Goal: Task Accomplishment & Management: Use online tool/utility

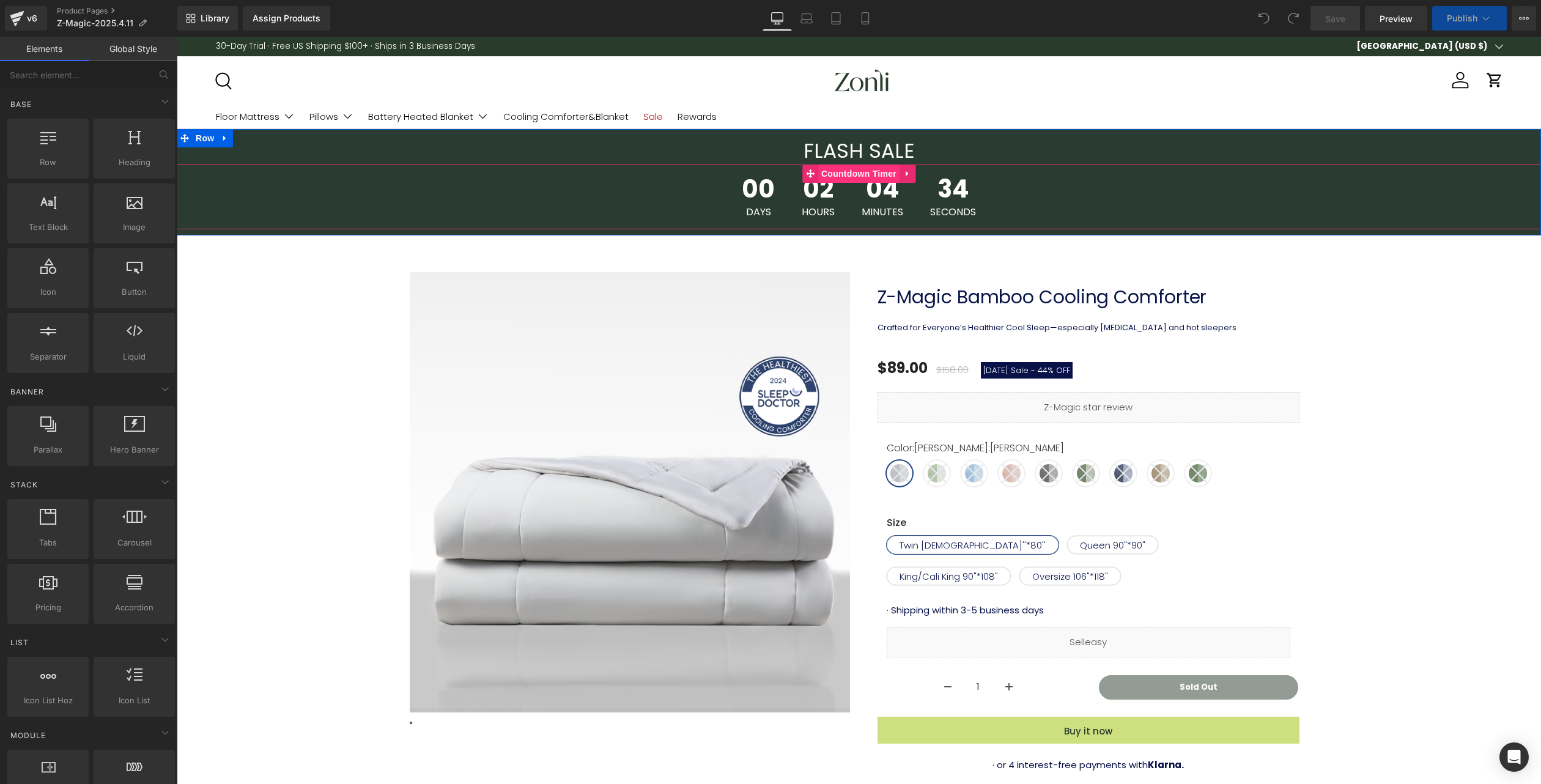
click at [858, 173] on span "Countdown Timer" at bounding box center [859, 174] width 82 height 19
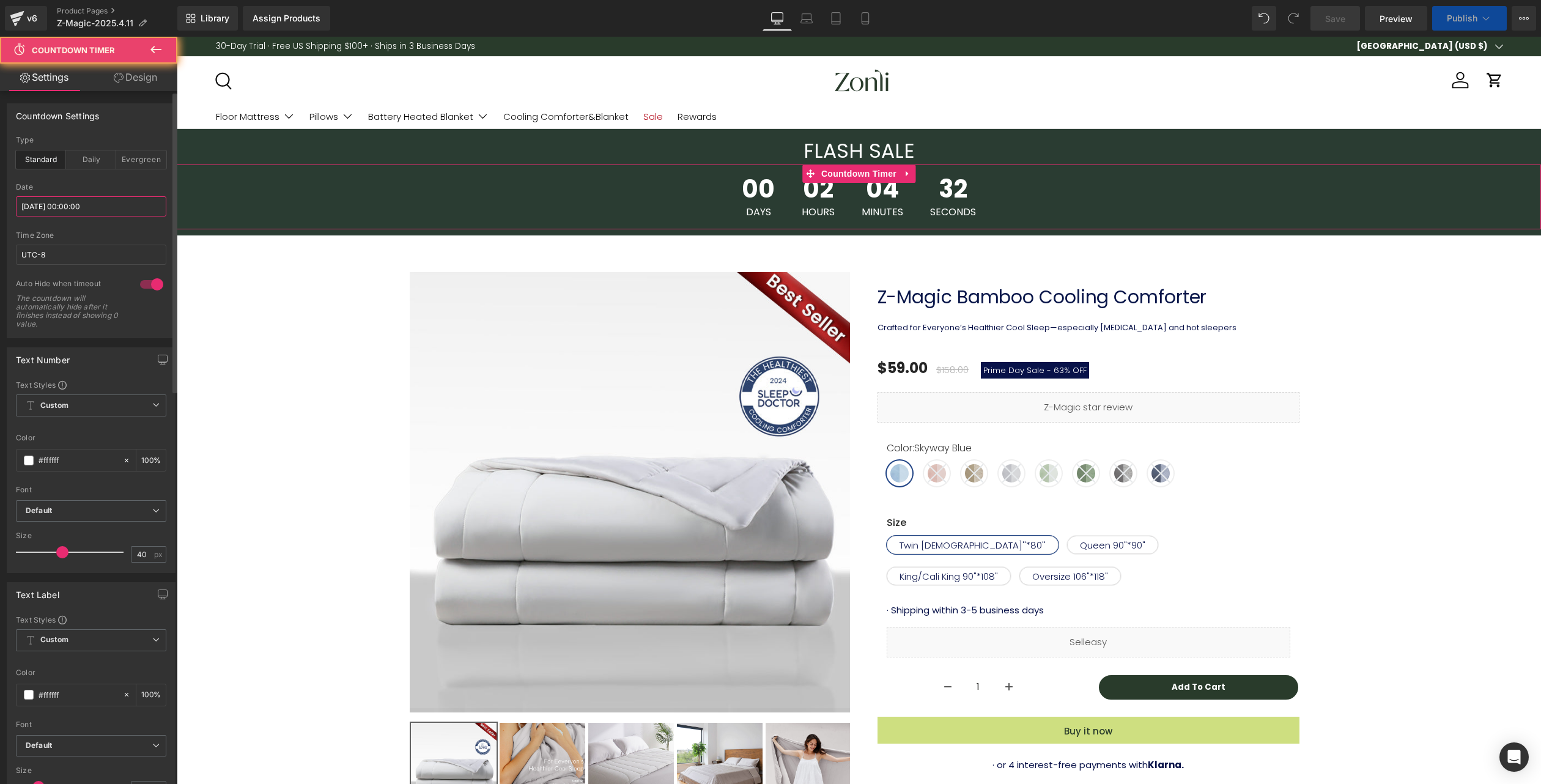
click at [93, 207] on input "[DATE] 00:00:00" at bounding box center [91, 206] width 150 height 20
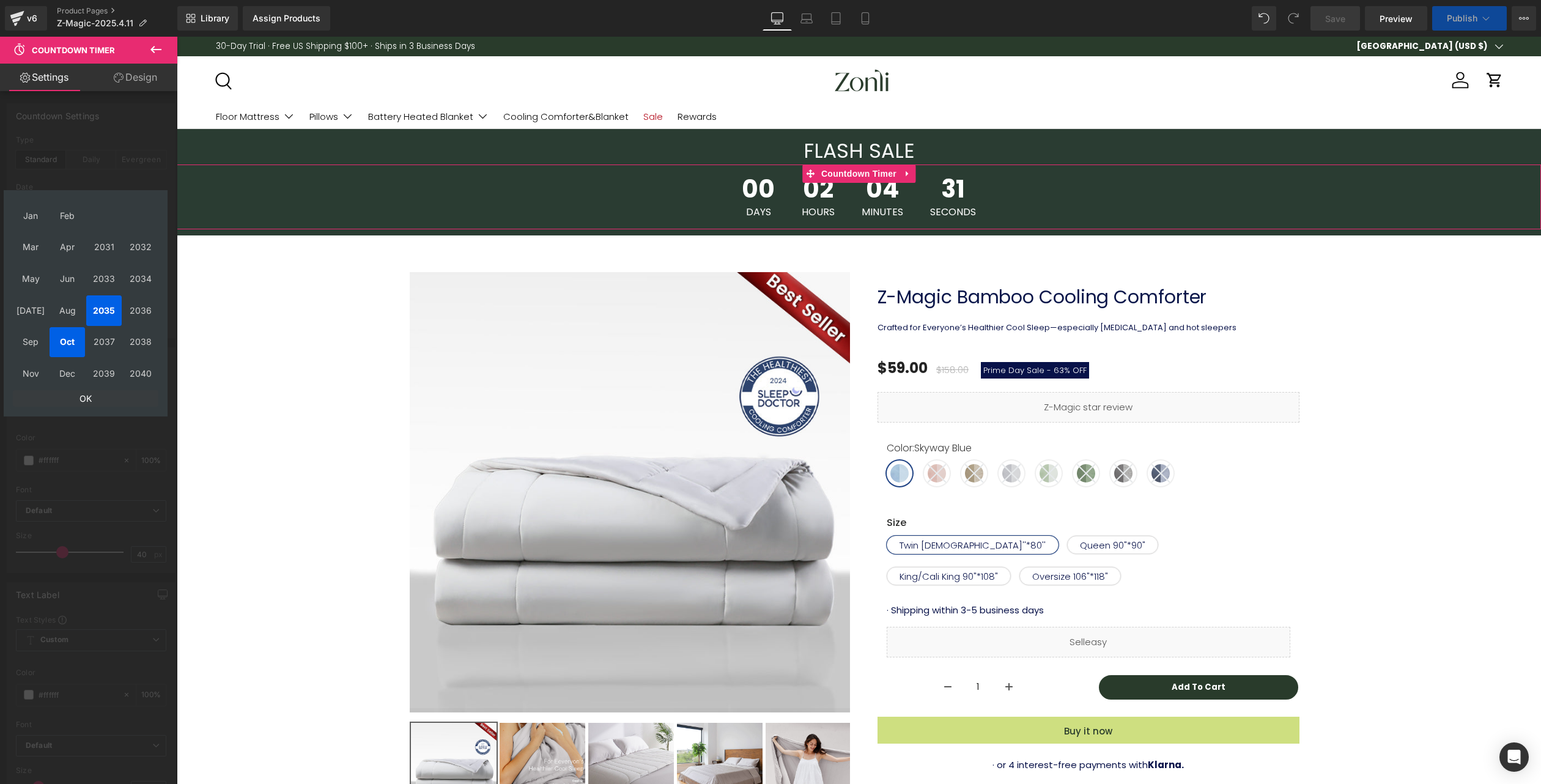
click at [82, 395] on td "OK" at bounding box center [85, 398] width 145 height 16
click at [62, 263] on td "9" at bounding box center [66, 261] width 19 height 16
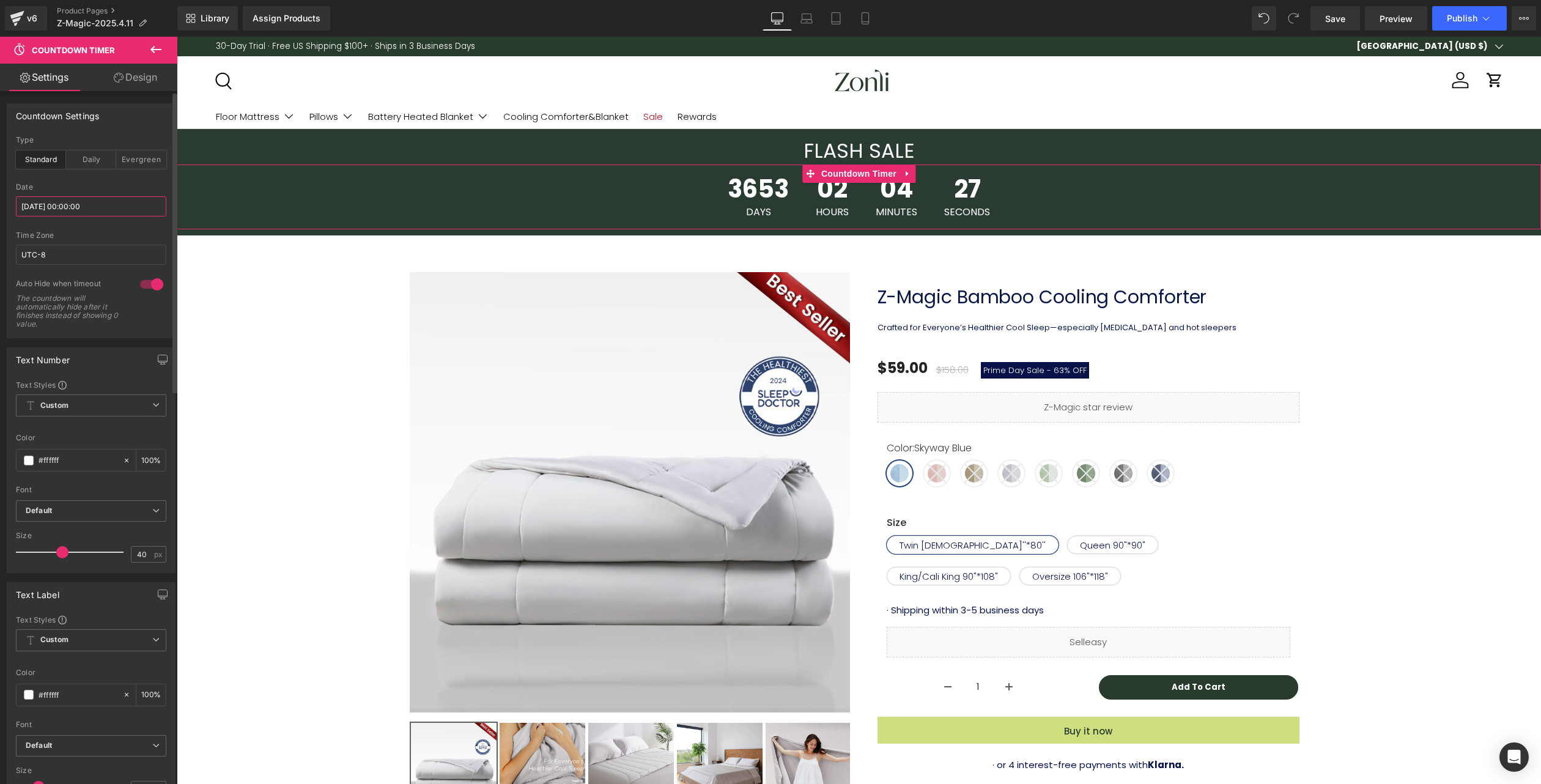
click at [77, 203] on input "[DATE] 00:00:00" at bounding box center [91, 206] width 150 height 20
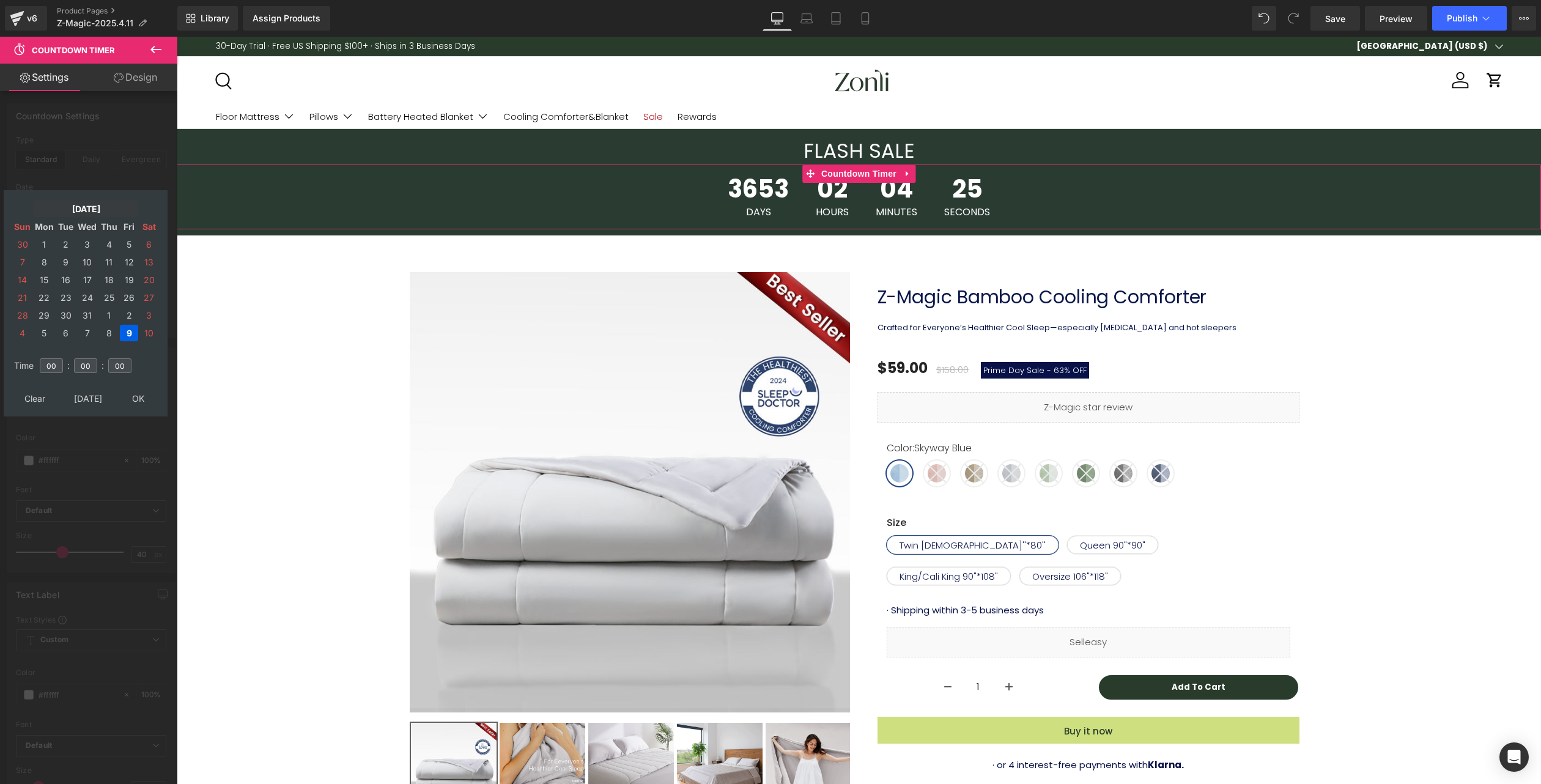
click at [90, 208] on td "Oct, 2035" at bounding box center [86, 208] width 105 height 16
click at [112, 253] on td "2031" at bounding box center [104, 248] width 36 height 31
click at [65, 254] on td "Apr" at bounding box center [67, 248] width 36 height 31
click at [70, 337] on td "Oct" at bounding box center [67, 342] width 36 height 31
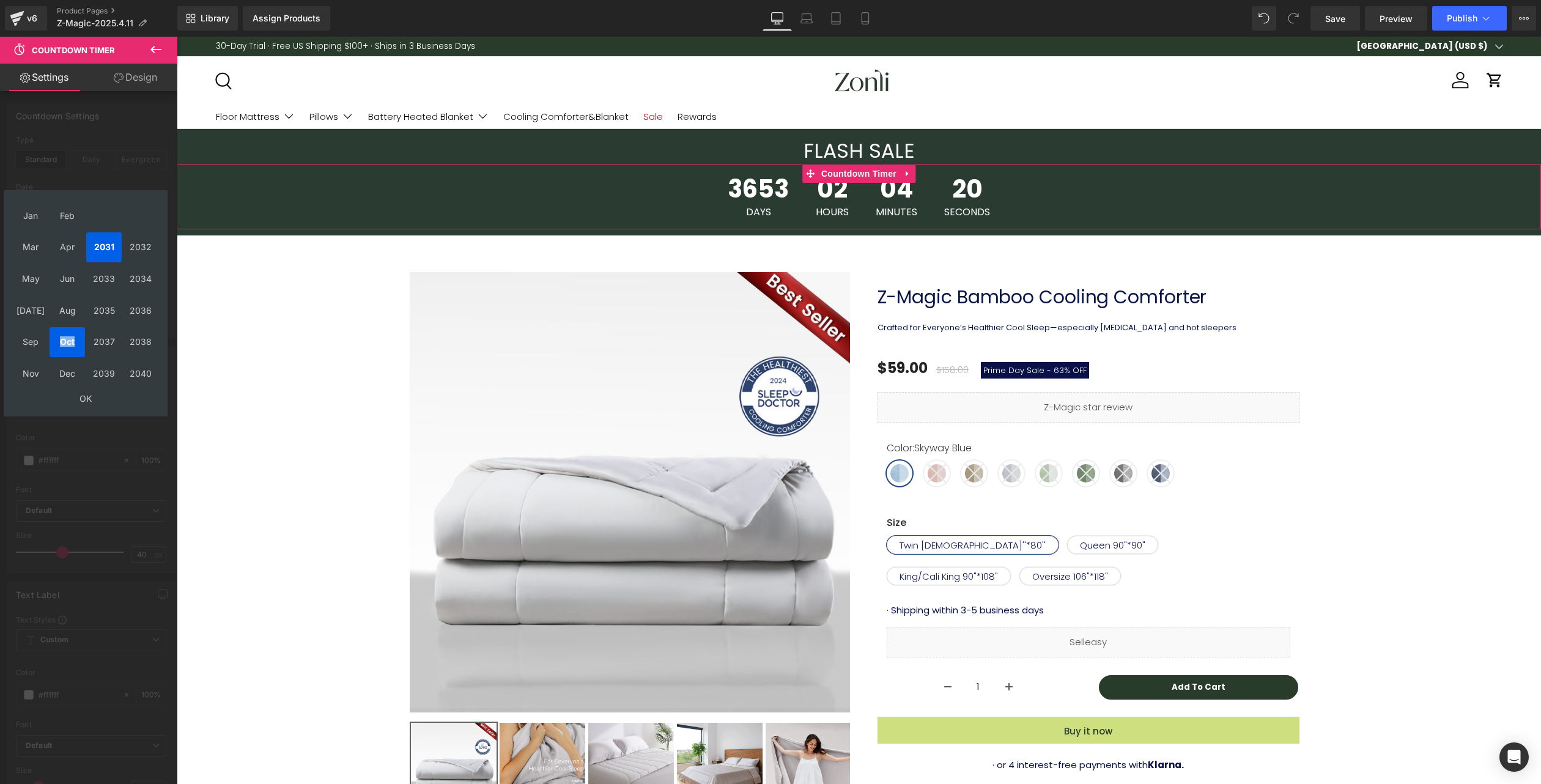
click at [86, 400] on td "OK" at bounding box center [85, 398] width 145 height 16
click at [87, 400] on form "Oct, 2035 Sun Mon Tue Wed Thu Fri Sat 30 1 2 3 4 5 6 7 8 9 10 11 12 13 14 15 16…" at bounding box center [86, 304] width 152 height 212
click at [107, 264] on td "9" at bounding box center [108, 261] width 19 height 16
drag, startPoint x: 146, startPoint y: 399, endPoint x: 140, endPoint y: 337, distance: 62.3
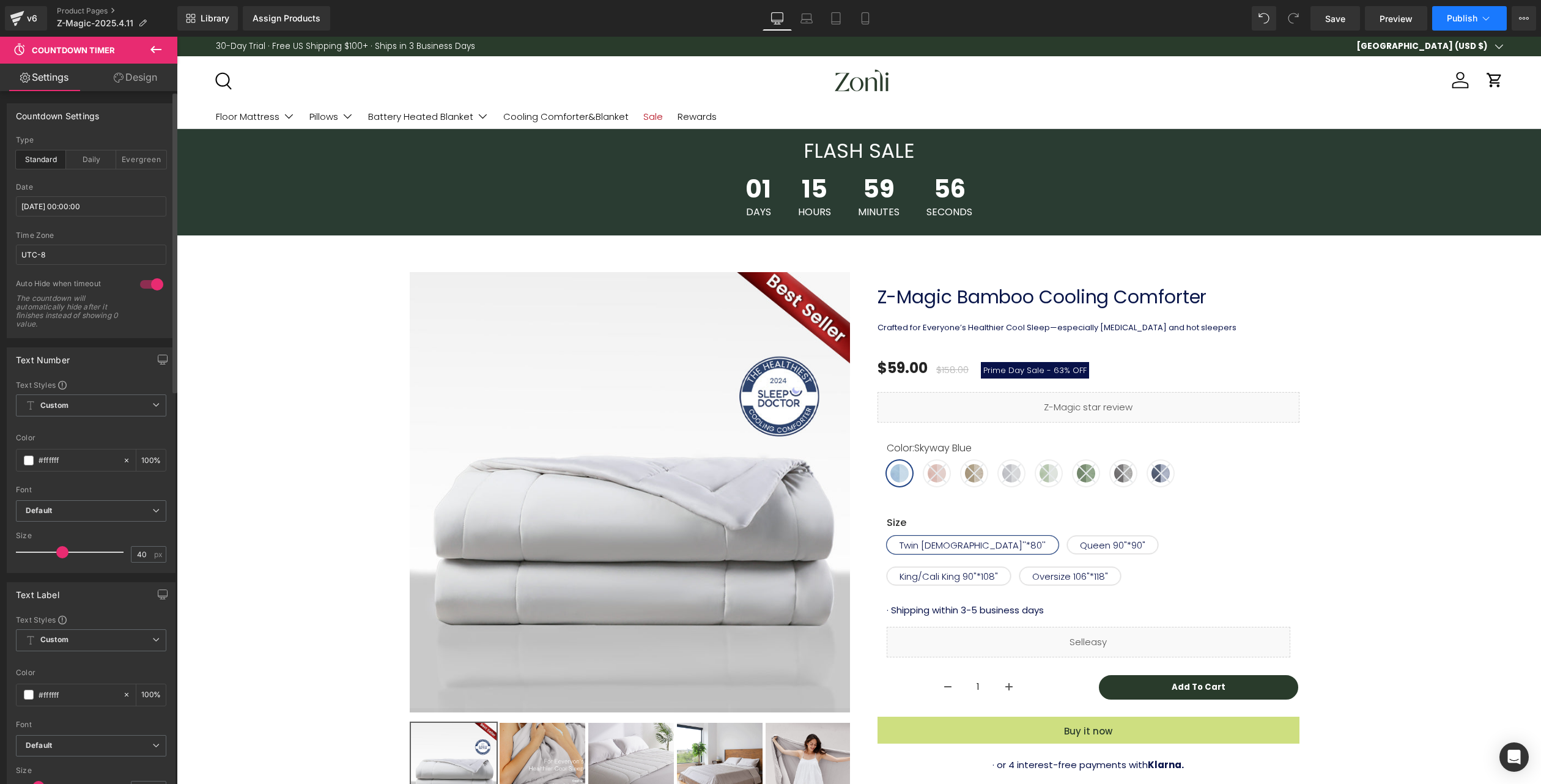
click at [1466, 18] on span "Publish" at bounding box center [1462, 19] width 31 height 10
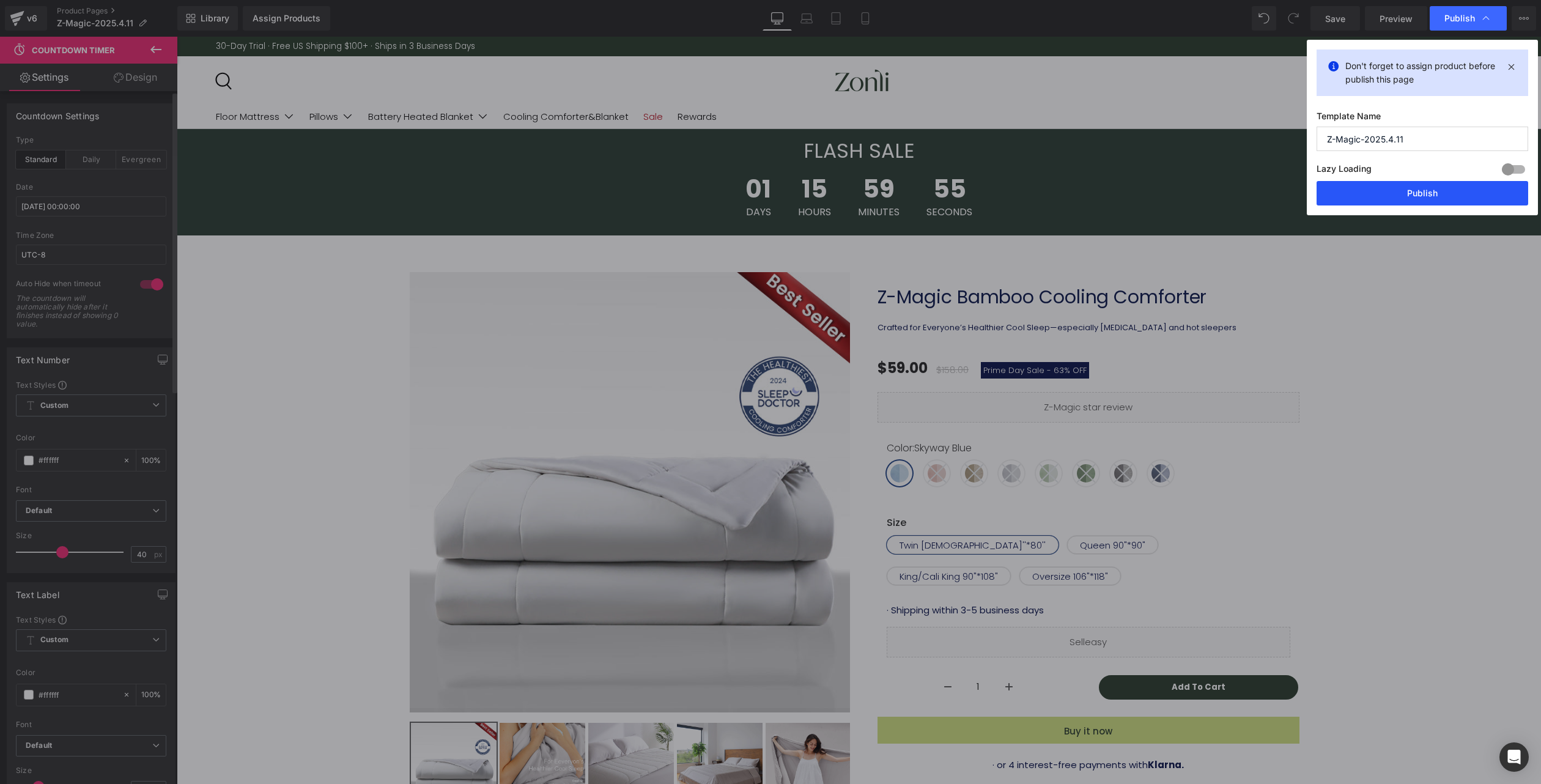
click at [1428, 192] on button "Publish" at bounding box center [1423, 193] width 212 height 24
click at [1428, 192] on div "01 Days 15 Hours 59 Minutes 55 Seconds" at bounding box center [859, 197] width 1365 height 65
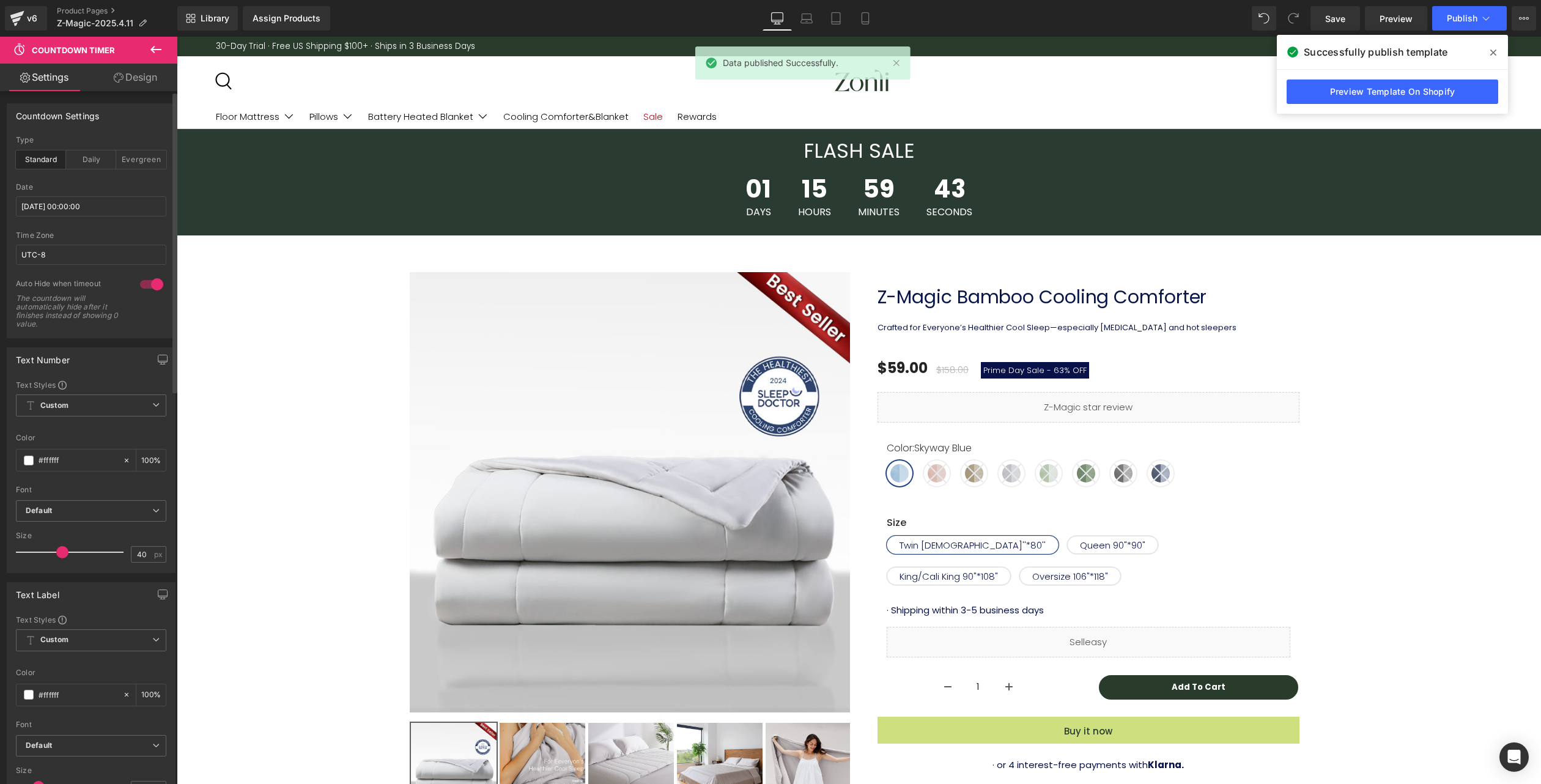
click at [1493, 52] on icon at bounding box center [1494, 52] width 6 height 6
click at [1493, 52] on div "30-Day Trial · Free US Shipping $100+ · Ships in 3 Business Days Boundless Rest…" at bounding box center [859, 46] width 1365 height 19
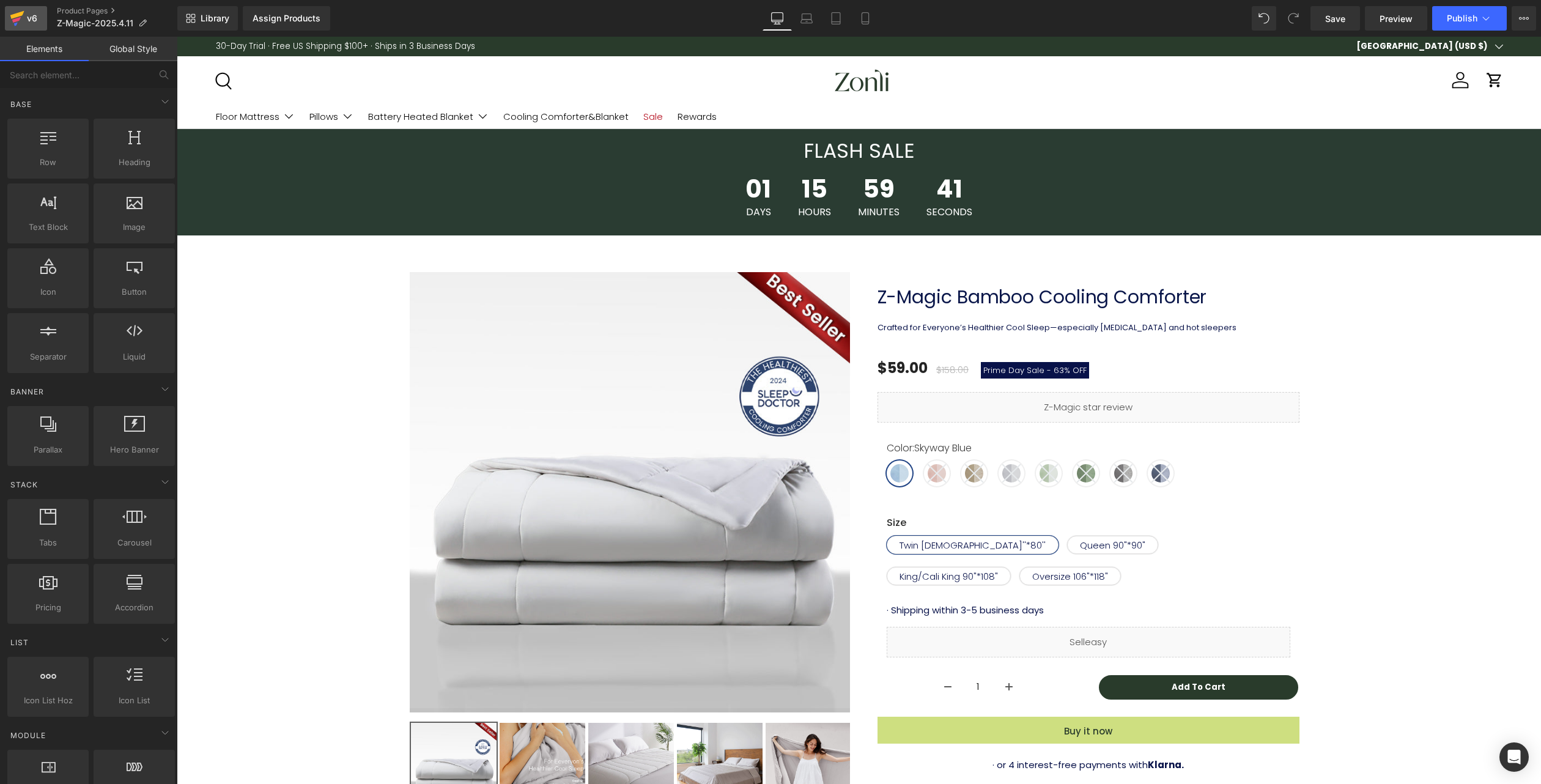
click at [27, 18] on div "v6" at bounding box center [32, 19] width 15 height 16
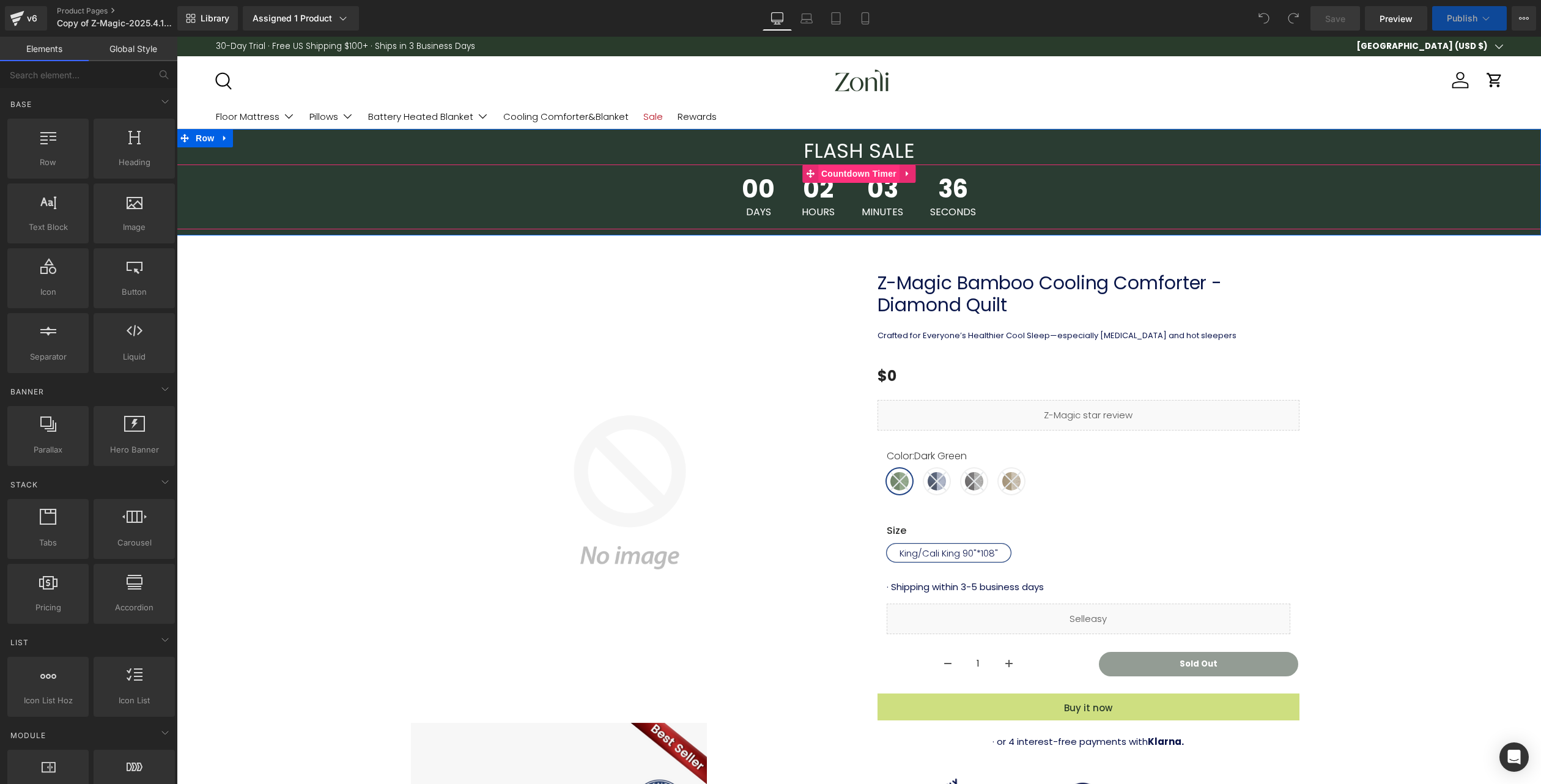
click at [866, 174] on span "Countdown Timer" at bounding box center [859, 174] width 82 height 19
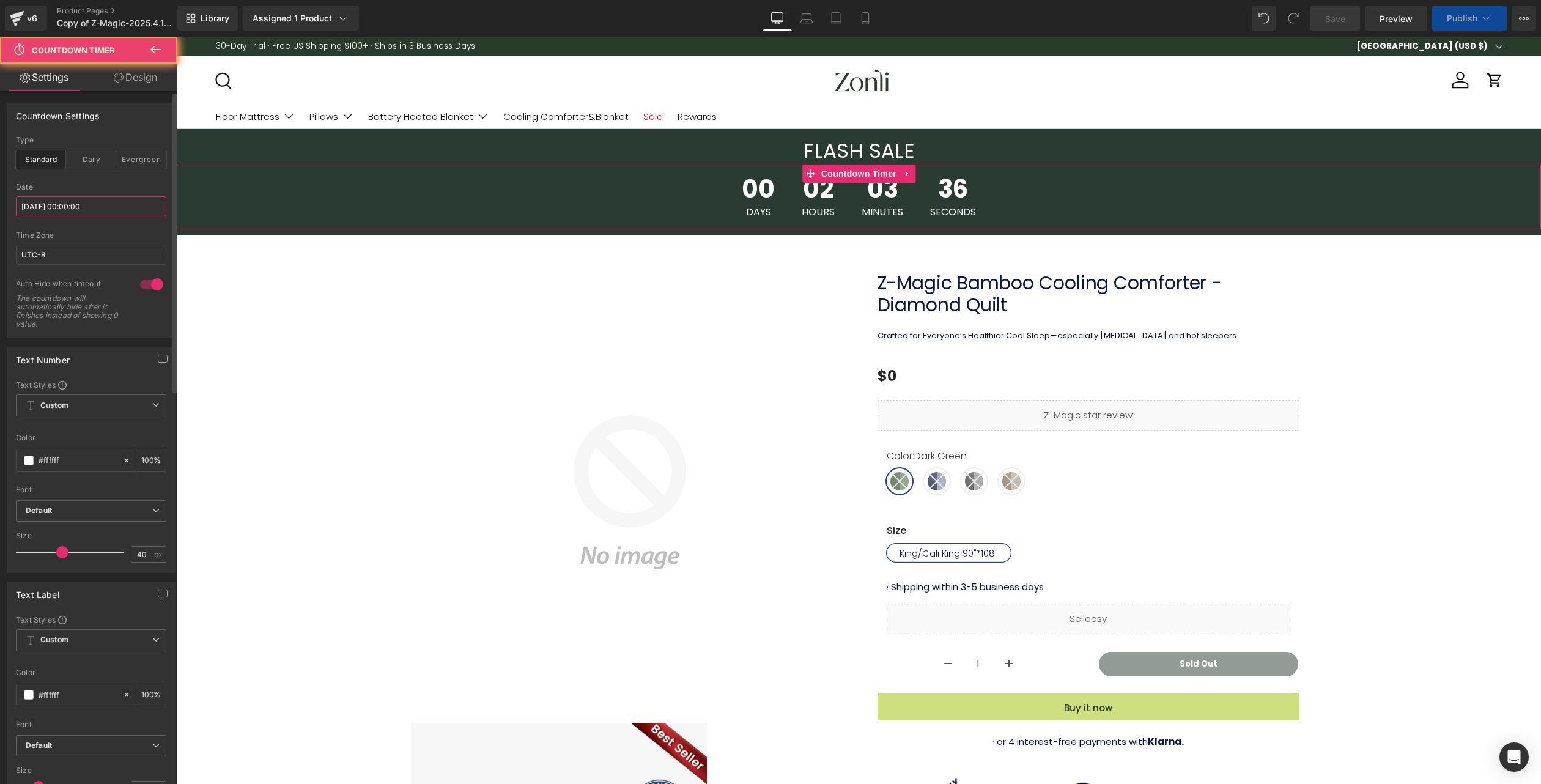
click at [93, 206] on input "[DATE] 00:00:00" at bounding box center [91, 206] width 150 height 20
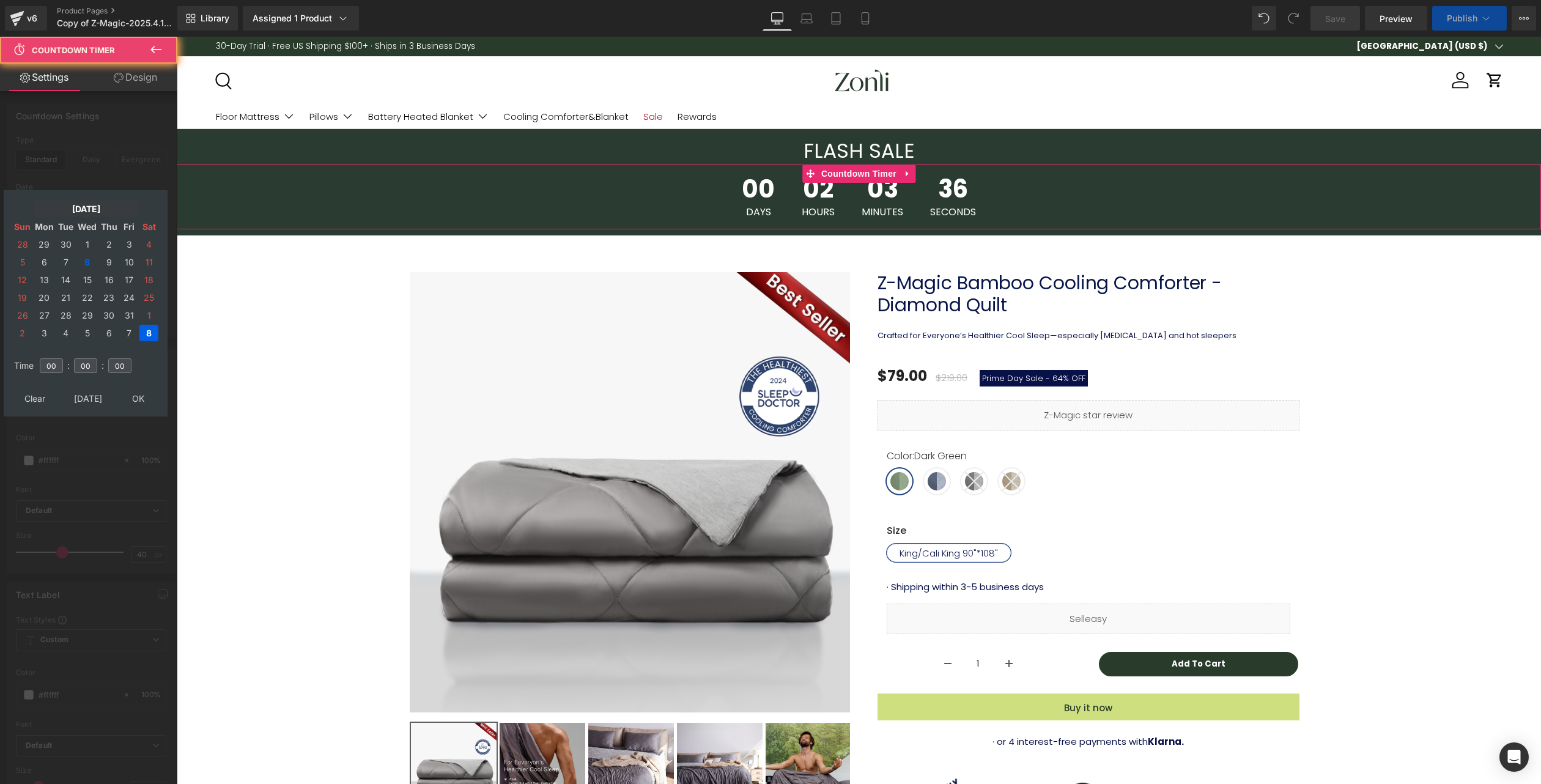
click at [93, 206] on td "[DATE]" at bounding box center [86, 208] width 105 height 16
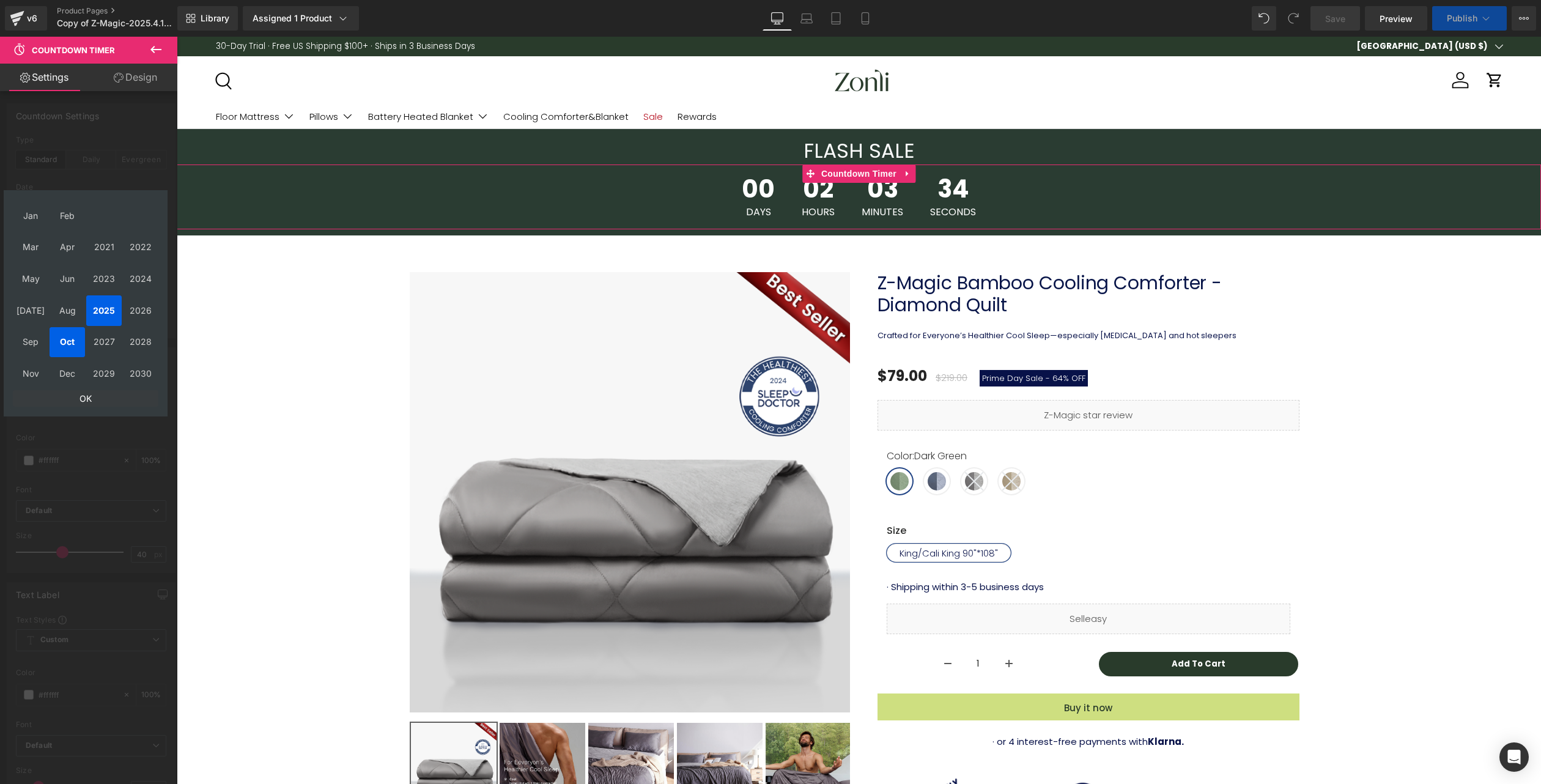
click at [91, 405] on td "OK" at bounding box center [85, 398] width 145 height 16
click at [108, 259] on td "9" at bounding box center [108, 261] width 19 height 16
click at [132, 406] on span "Custom Setup Global Style" at bounding box center [91, 405] width 150 height 22
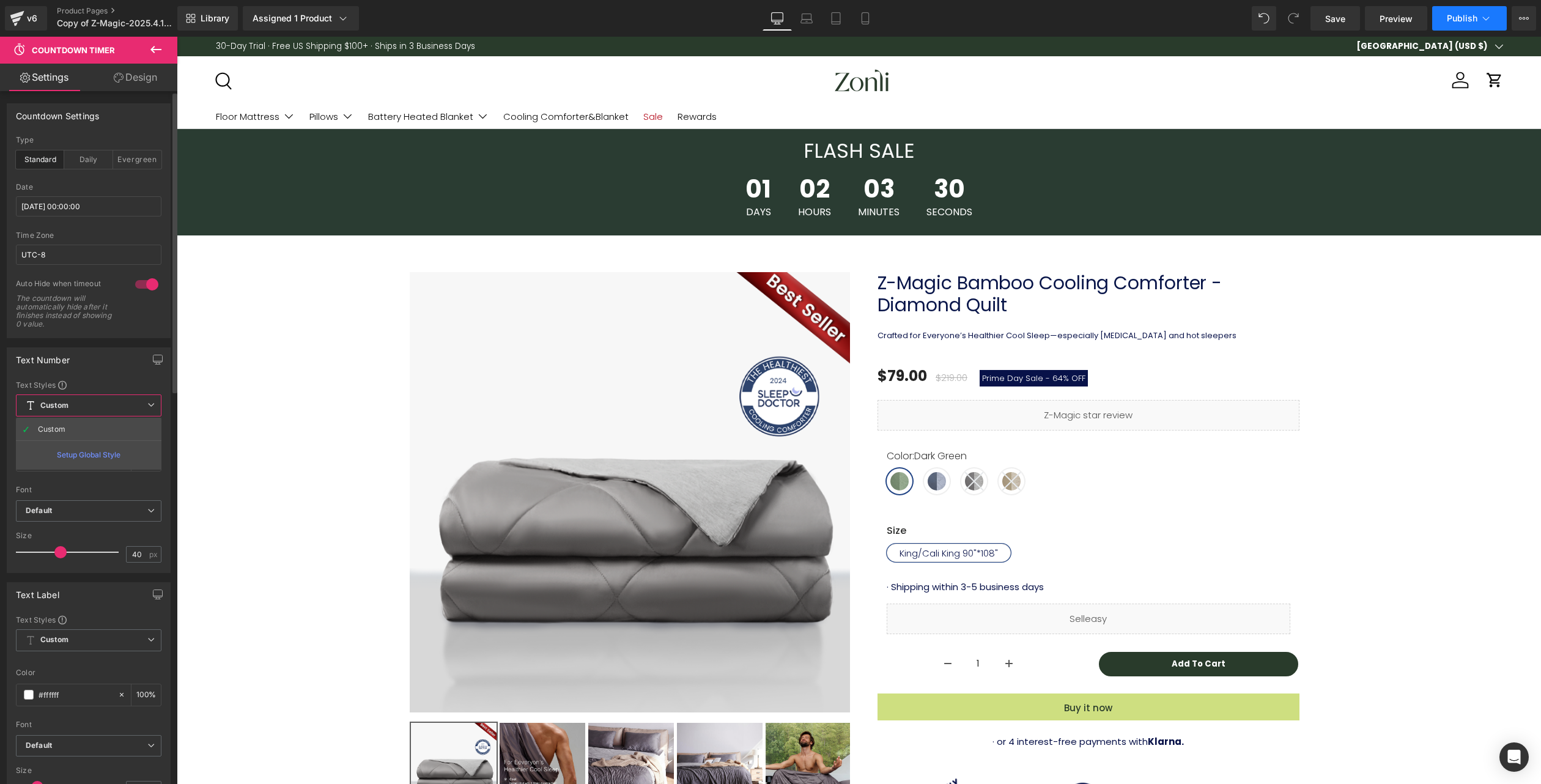
click at [1461, 24] on button "Publish" at bounding box center [1469, 19] width 74 height 24
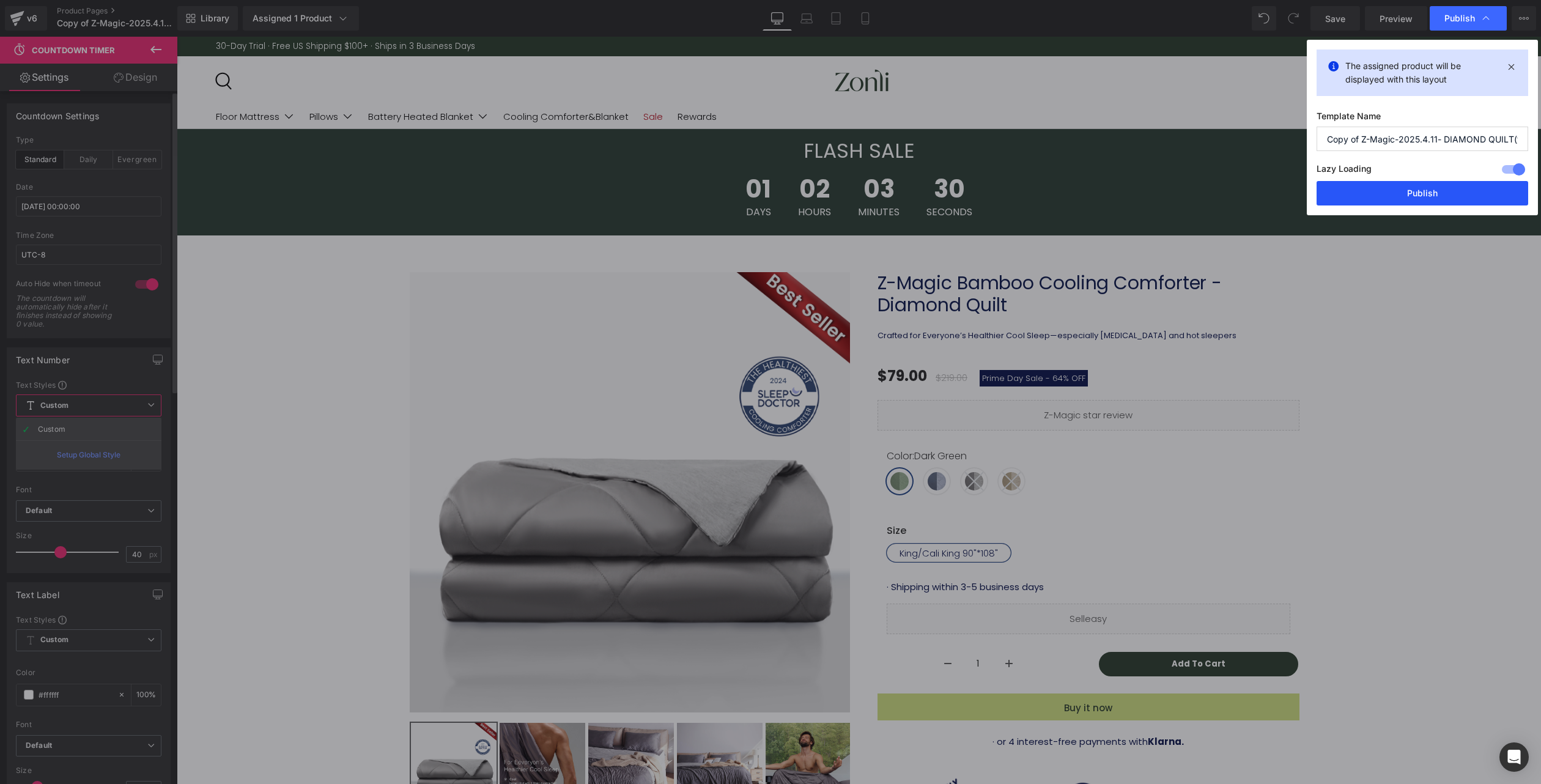
click at [1400, 190] on button "Publish" at bounding box center [1423, 193] width 212 height 24
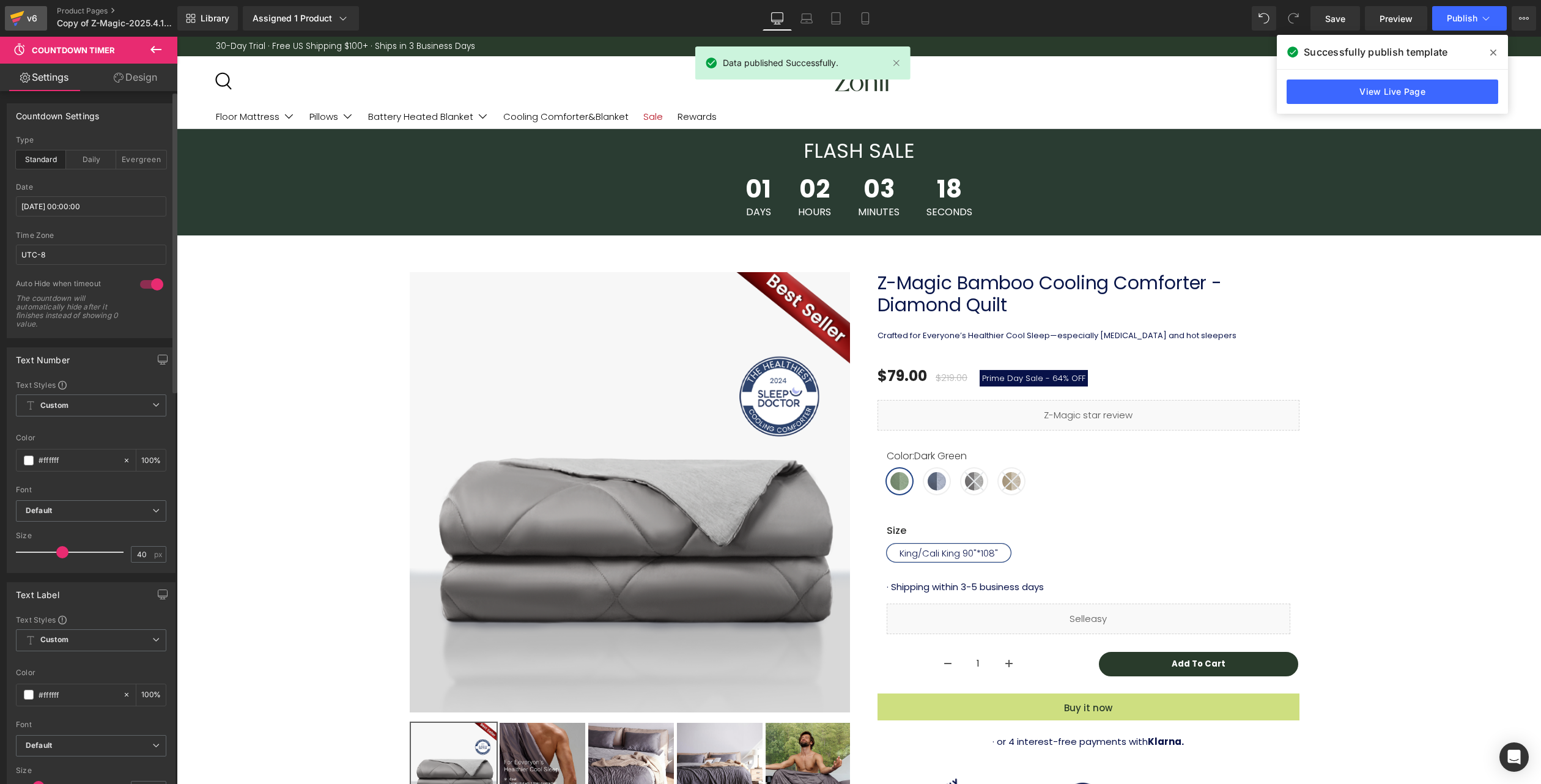
click at [35, 19] on div "v6" at bounding box center [32, 19] width 15 height 16
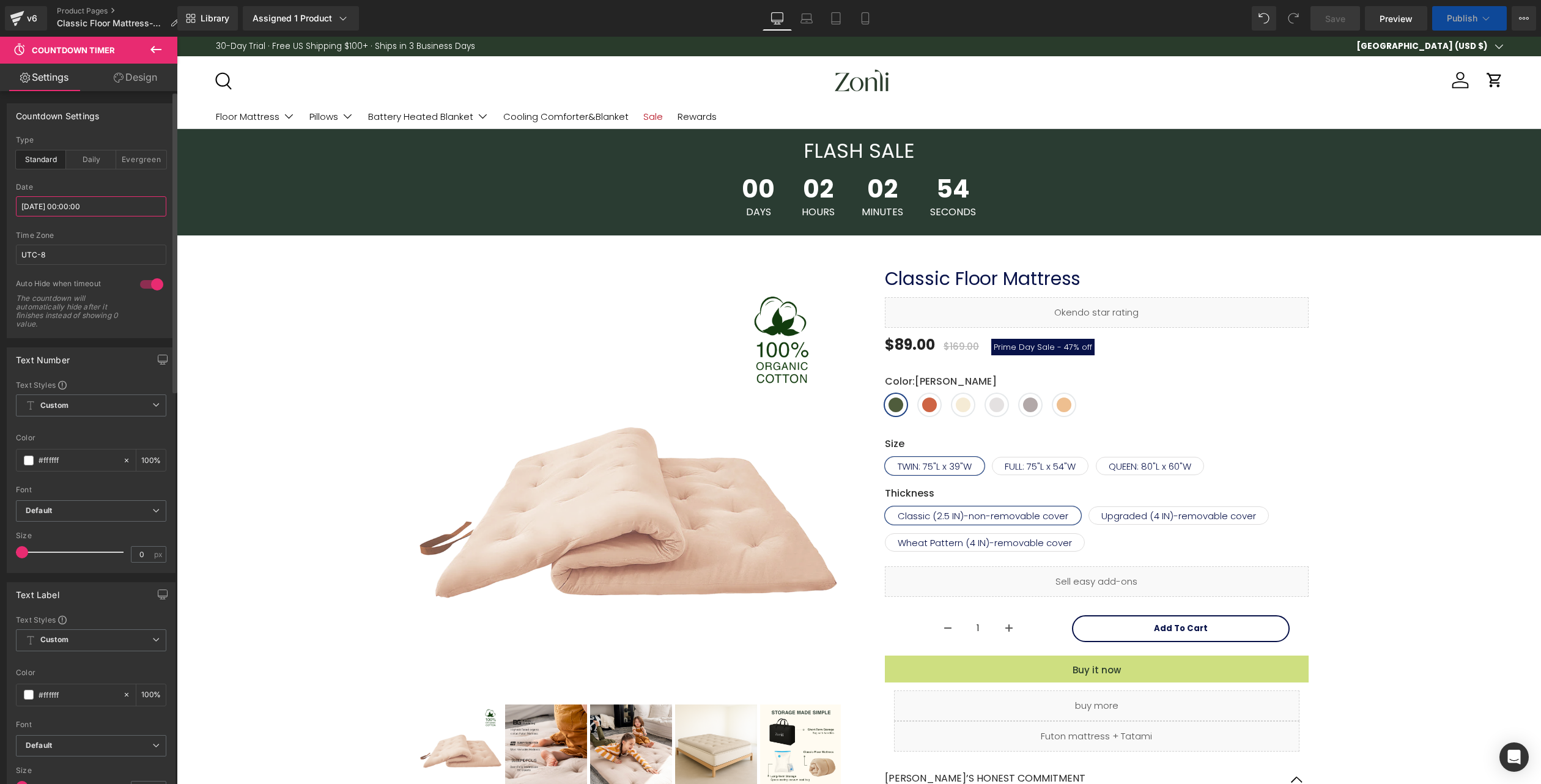
click at [68, 199] on input "[DATE] 00:00:00" at bounding box center [91, 206] width 150 height 20
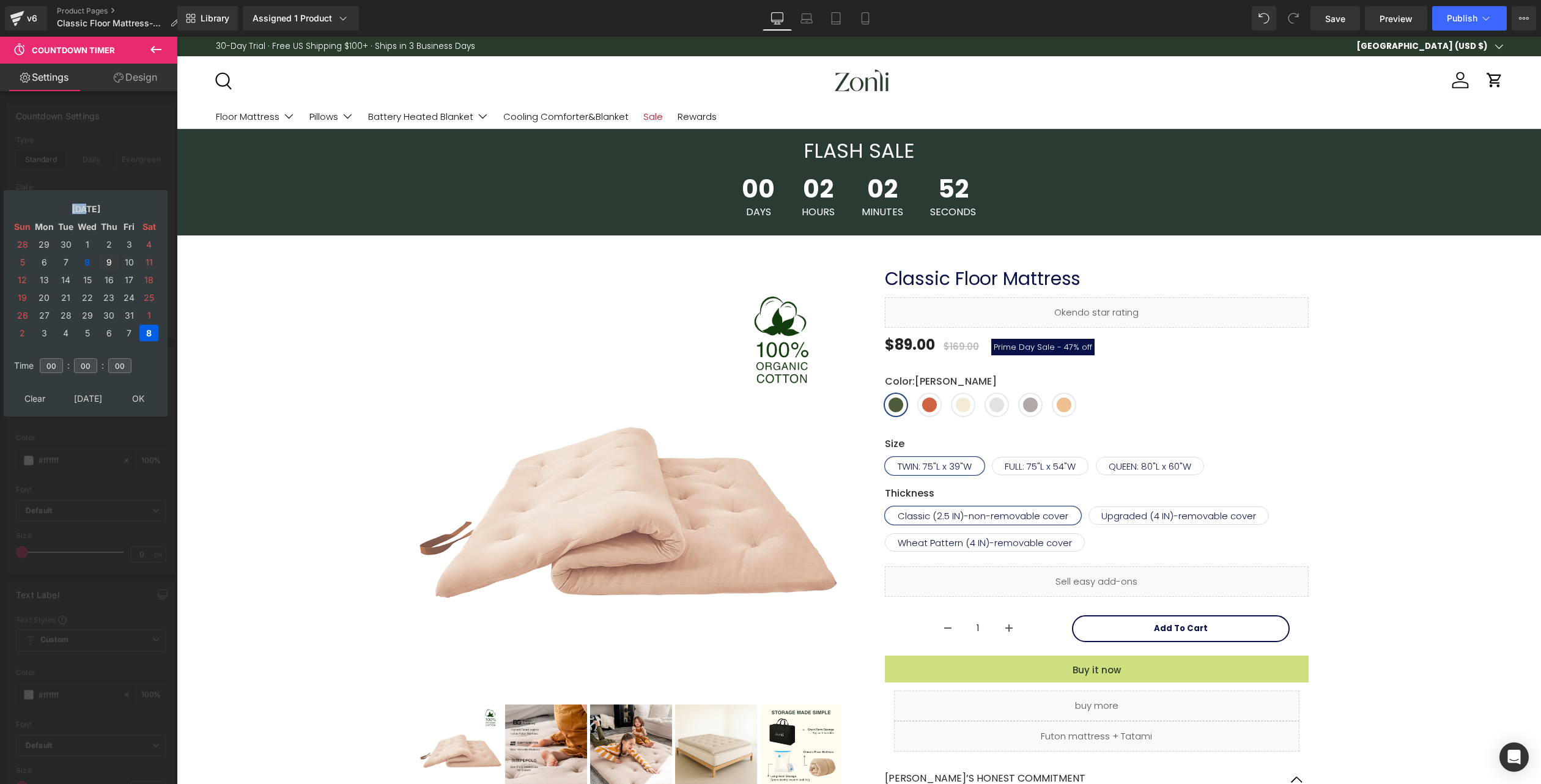
click at [108, 264] on td "9" at bounding box center [108, 261] width 19 height 16
type input "[DATE] 00:00:00"
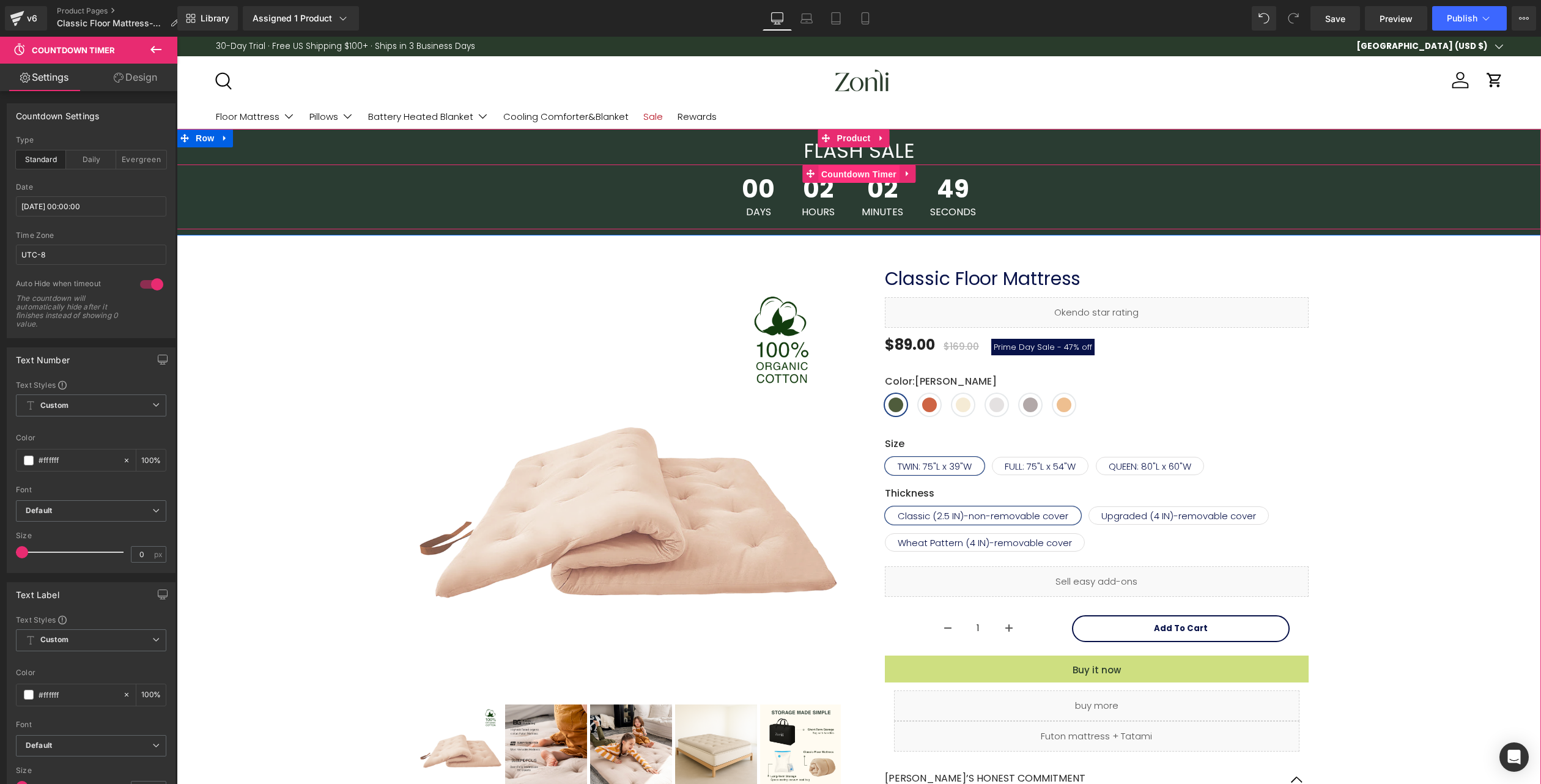
click at [840, 174] on span "Countdown Timer" at bounding box center [859, 175] width 82 height 19
click at [84, 210] on input "2025/10/09 00:00:00" at bounding box center [91, 206] width 150 height 20
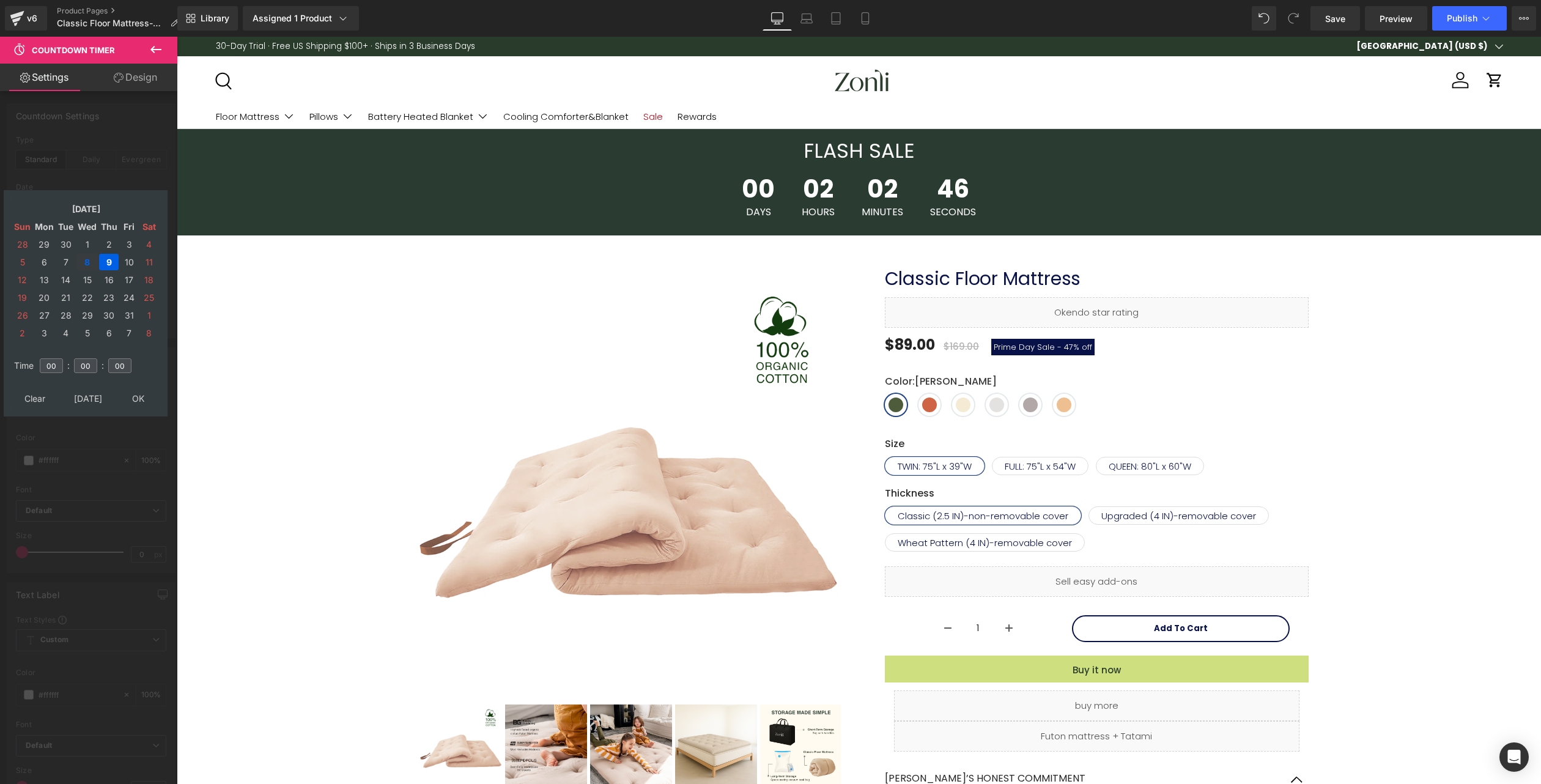
click at [91, 262] on td "8" at bounding box center [87, 261] width 21 height 16
click at [109, 263] on td "9" at bounding box center [108, 261] width 19 height 16
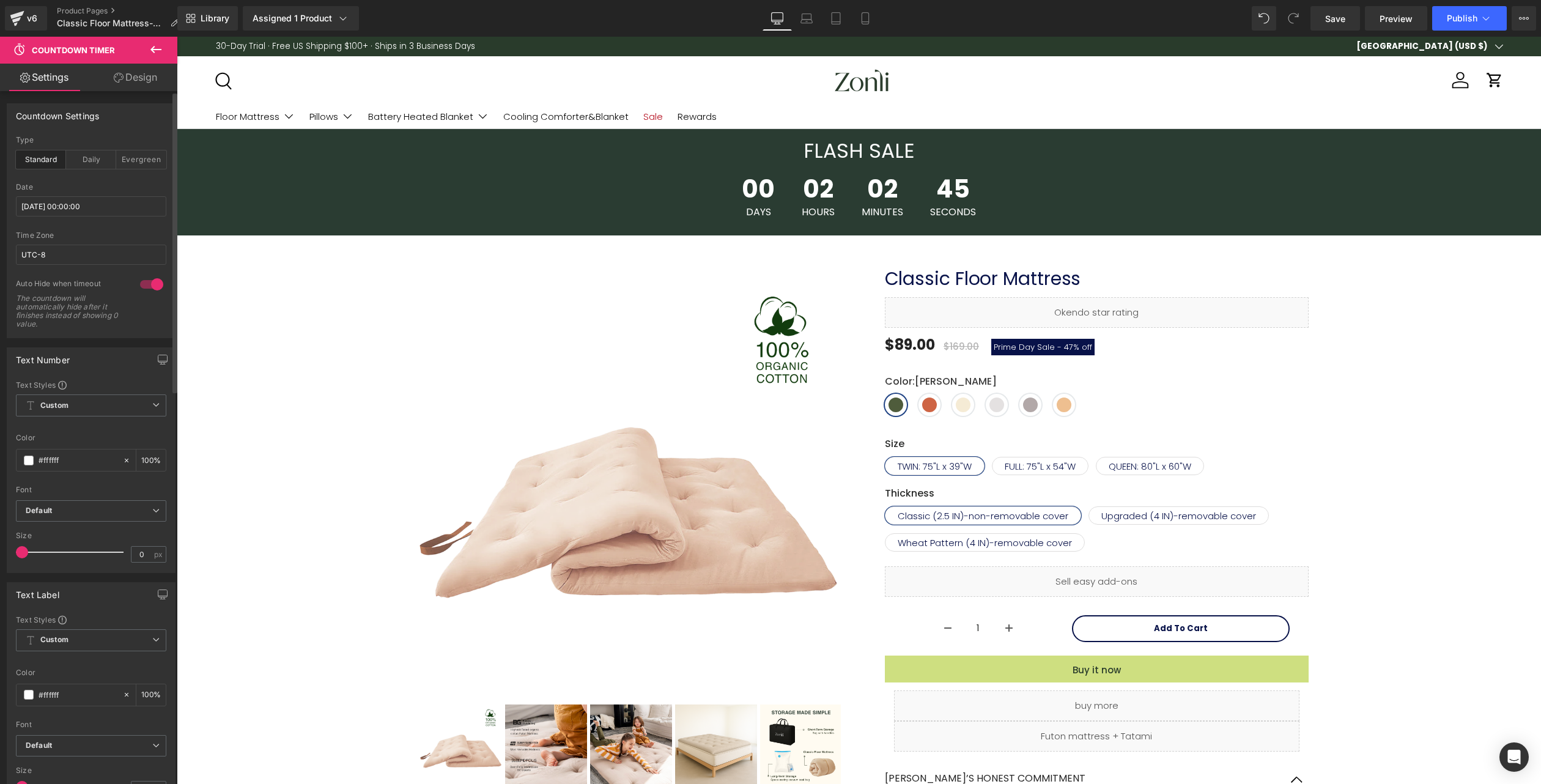
click at [1055, 149] on h3 "FLASH SALE" at bounding box center [859, 151] width 1365 height 26
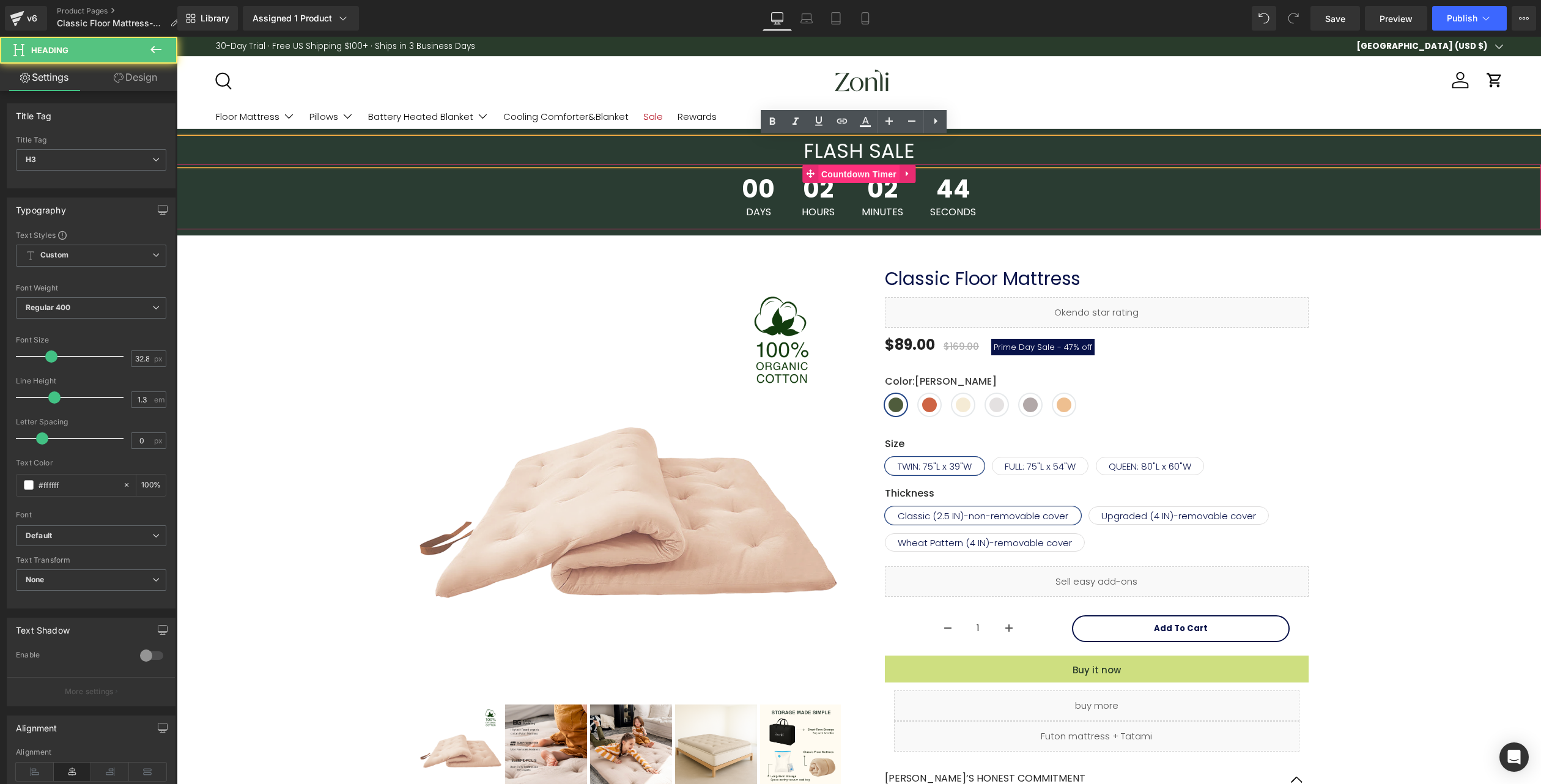
click at [854, 181] on span "Countdown Timer" at bounding box center [859, 175] width 82 height 19
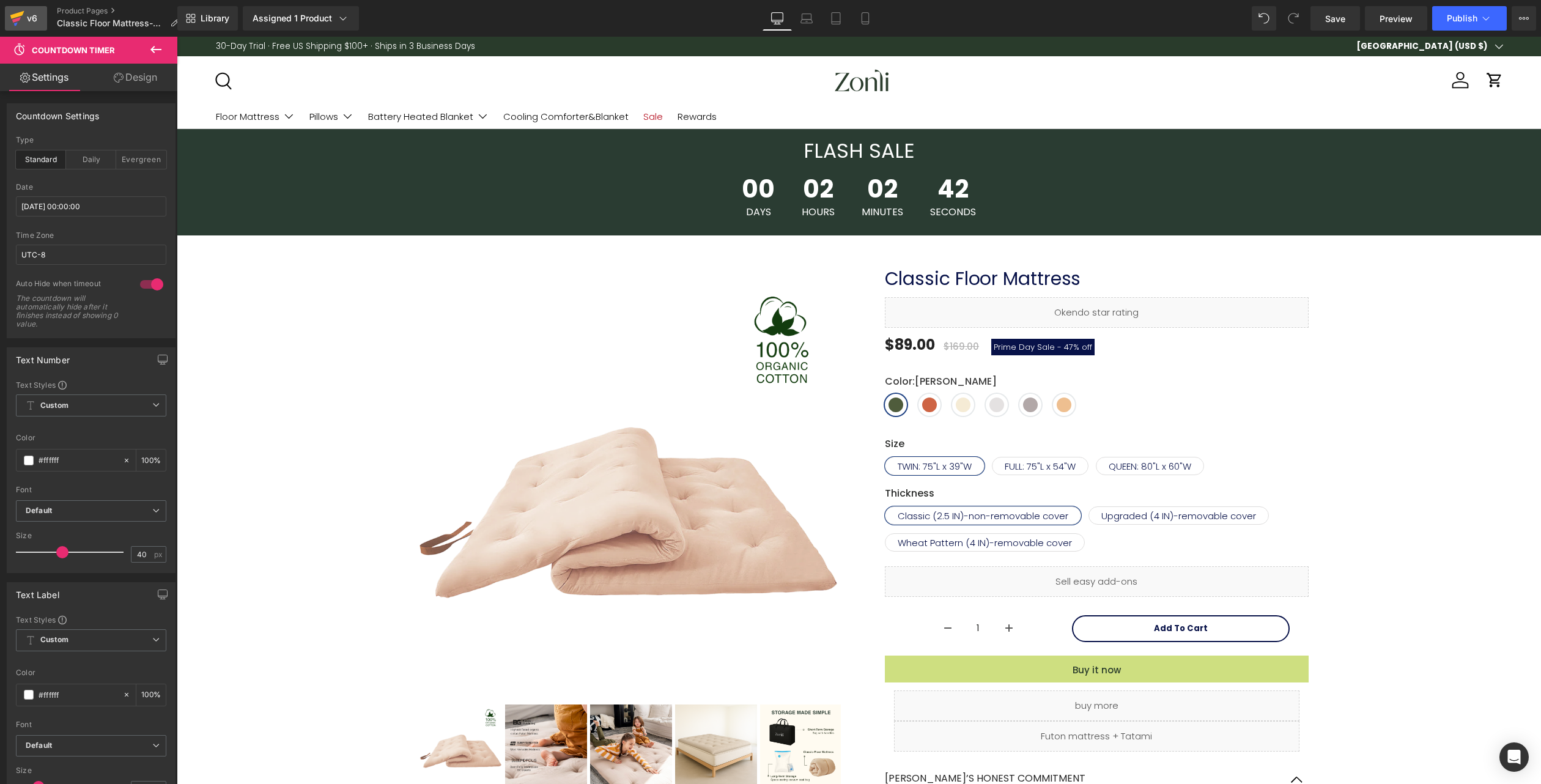
click at [22, 14] on icon at bounding box center [18, 14] width 14 height 8
click at [837, 58] on store-header "Search Search Product type All All 7.4V Battery Heated Blanket Battery Heated B…" at bounding box center [859, 93] width 1365 height 73
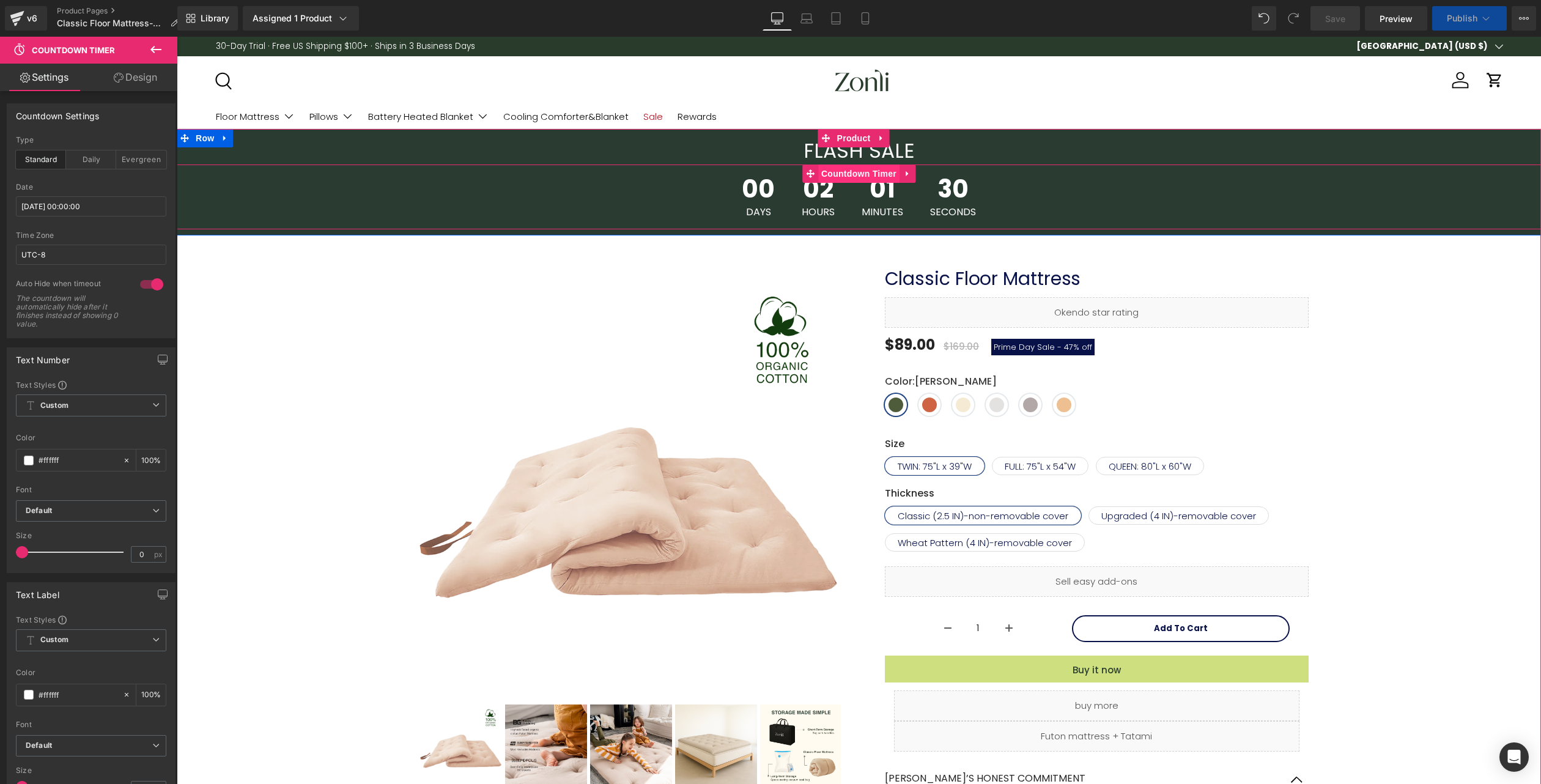
click at [845, 173] on span "Countdown Timer" at bounding box center [859, 174] width 82 height 19
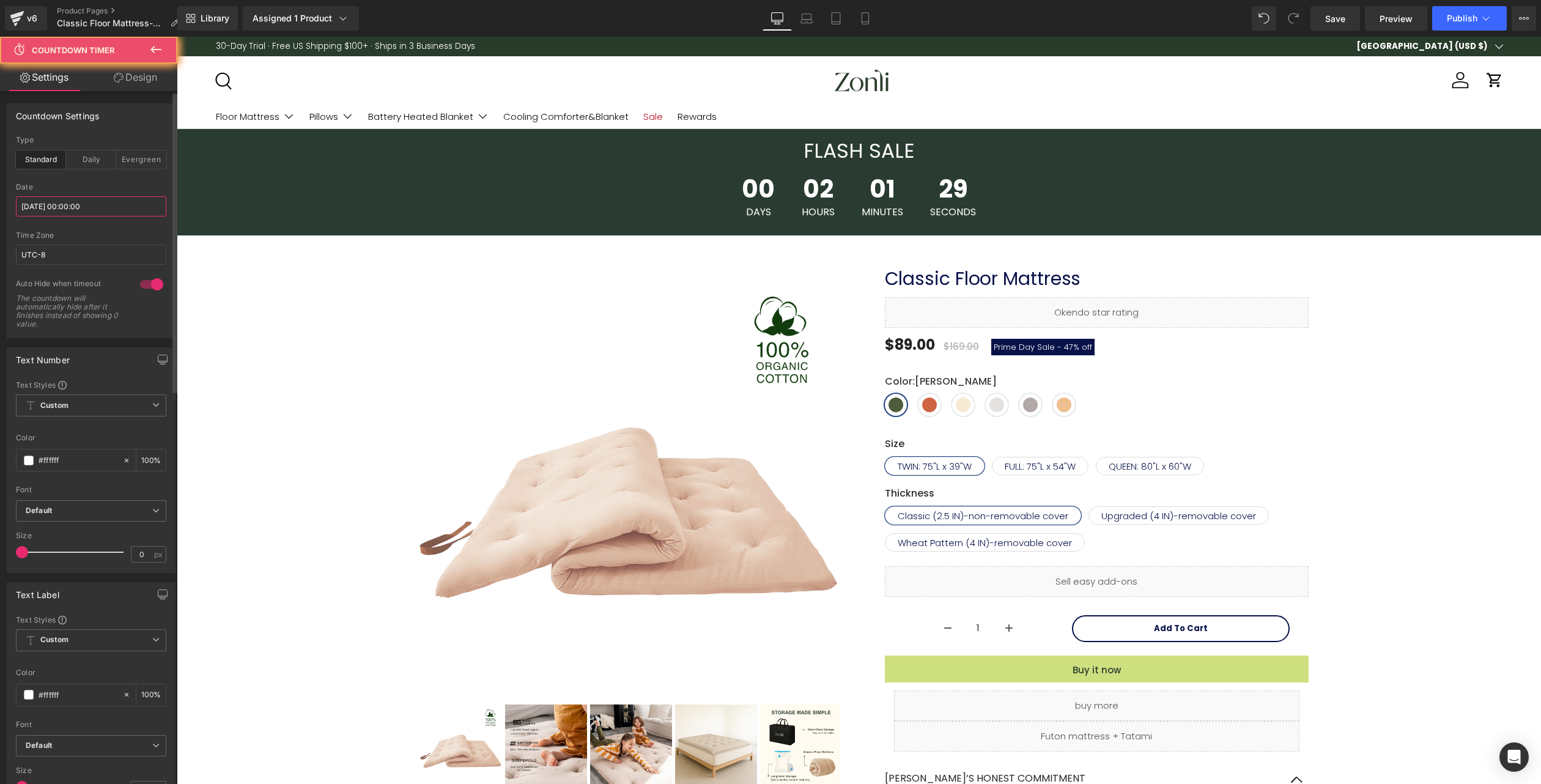
click at [65, 210] on input "[DATE] 00:00:00" at bounding box center [91, 206] width 150 height 20
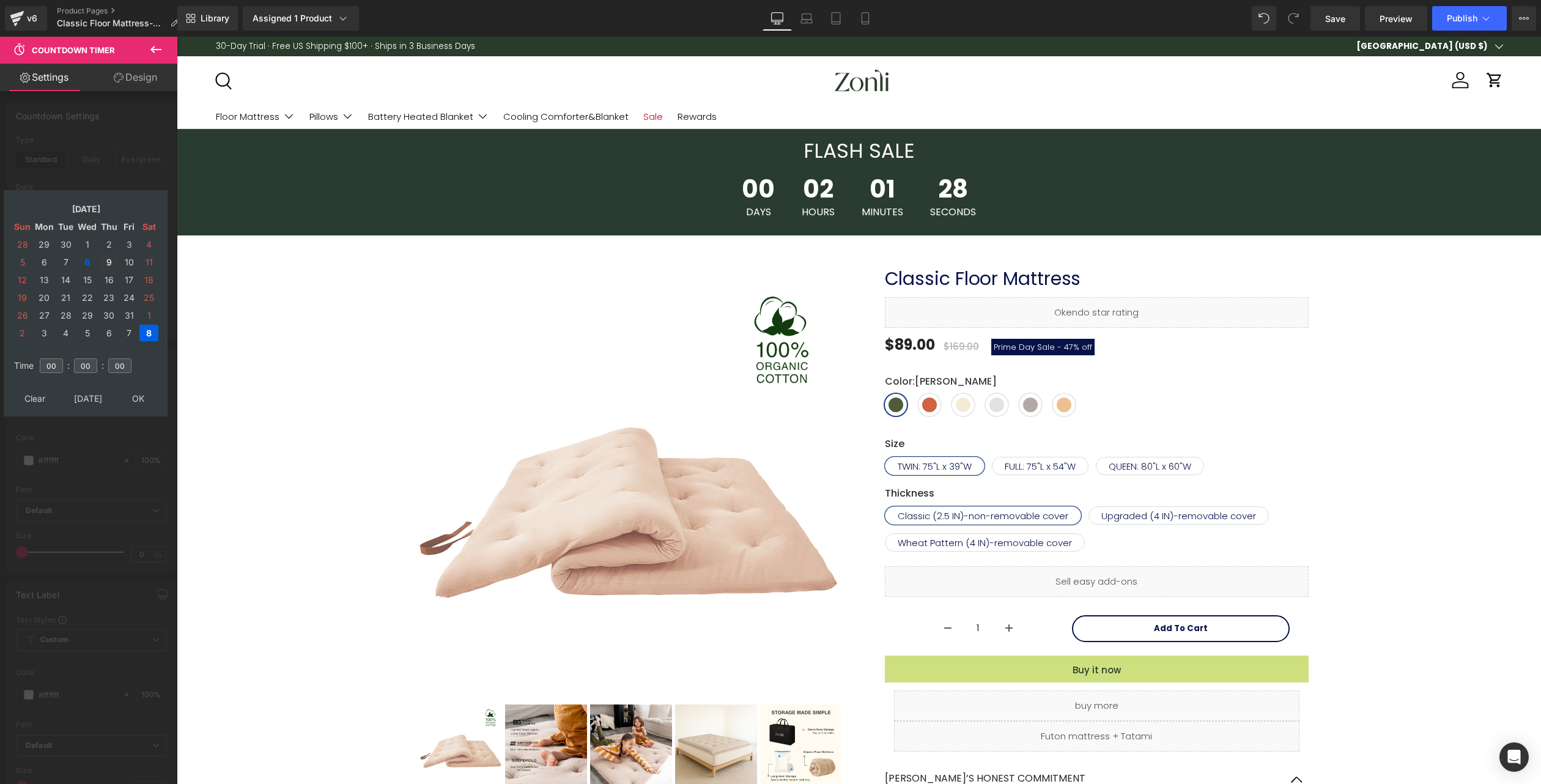
click at [111, 263] on td "9" at bounding box center [108, 261] width 19 height 16
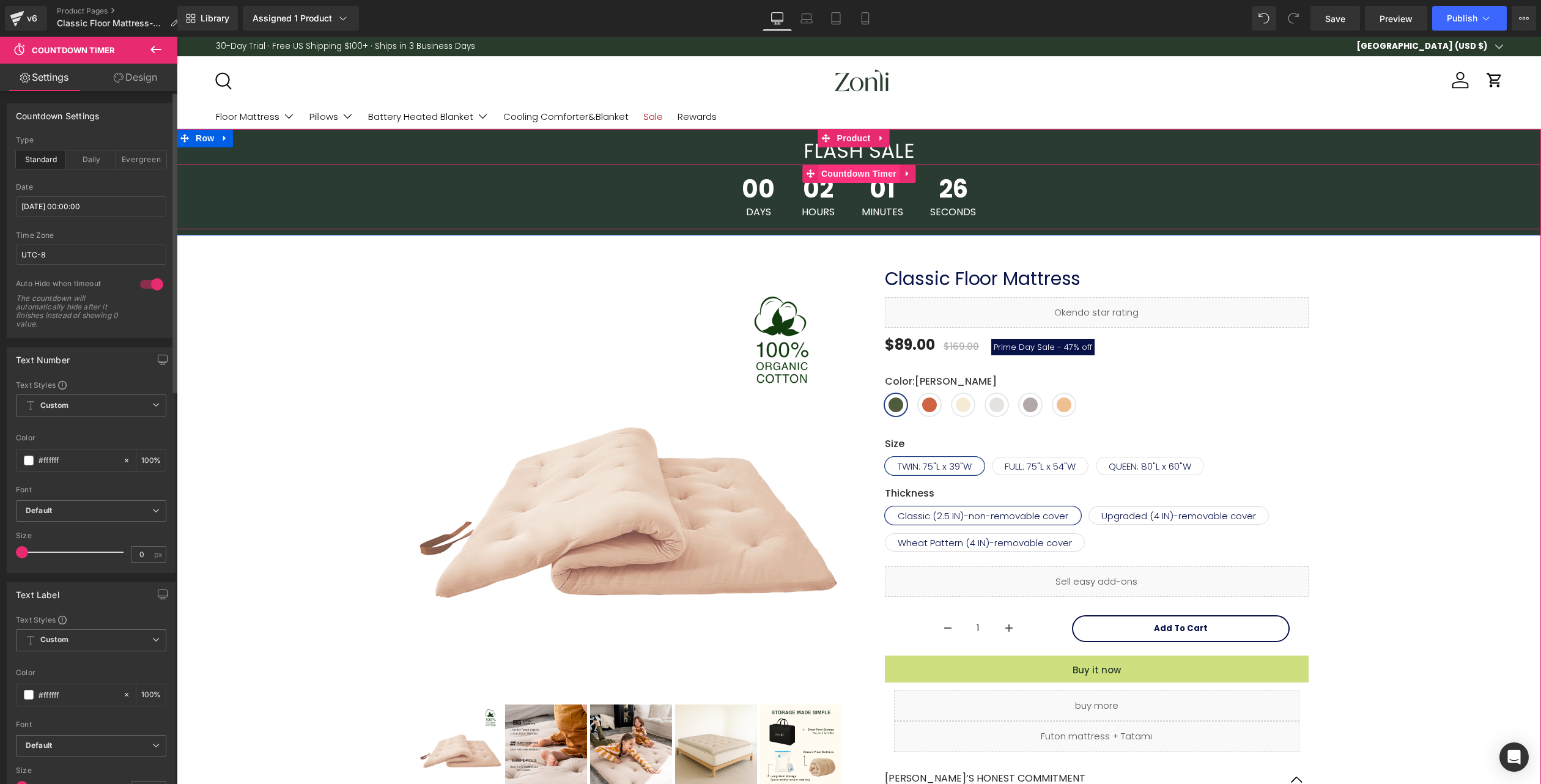
click at [845, 175] on span "Countdown Timer" at bounding box center [859, 174] width 82 height 19
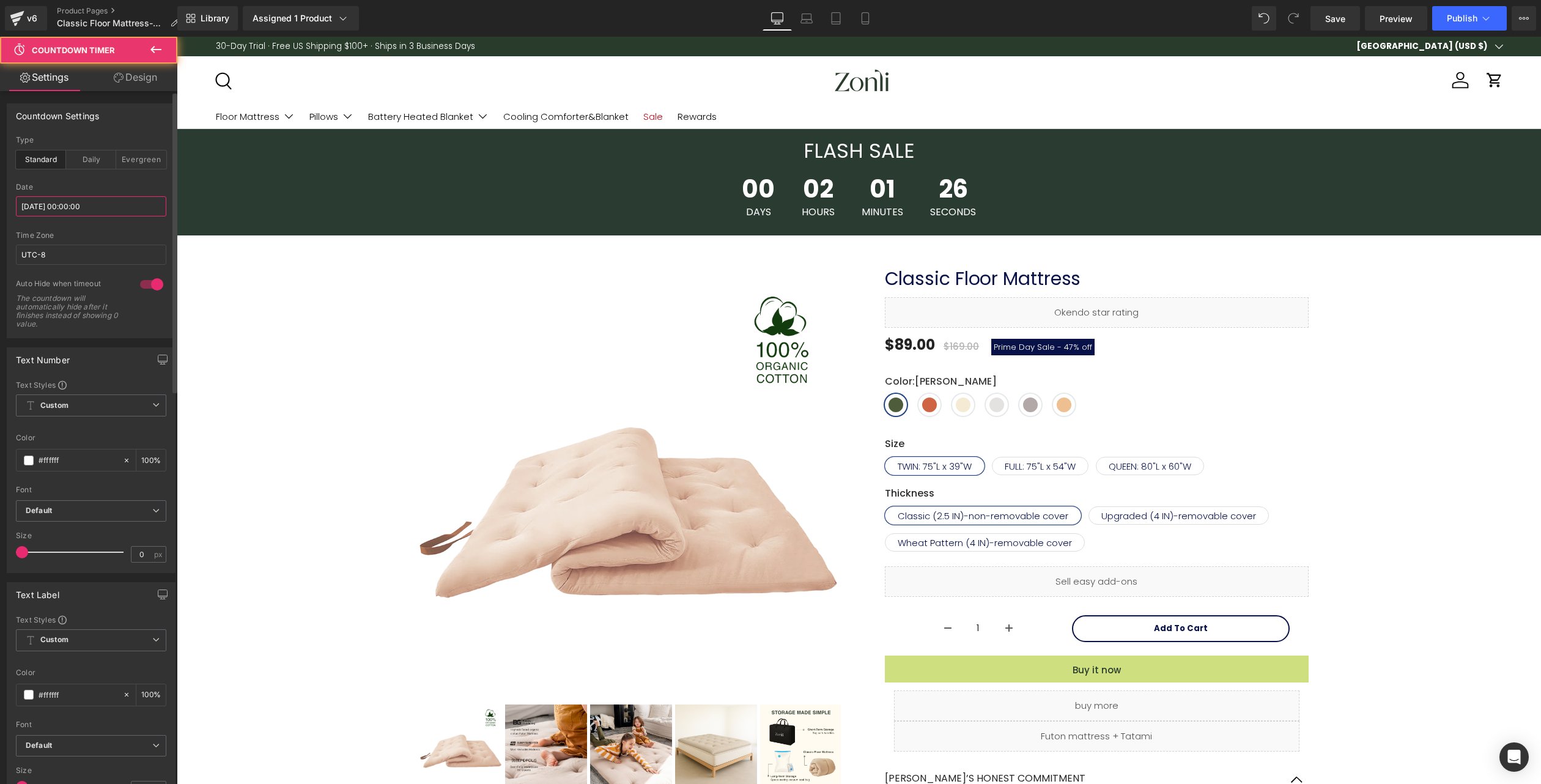
click at [86, 207] on input "[DATE] 00:00:00" at bounding box center [91, 206] width 150 height 20
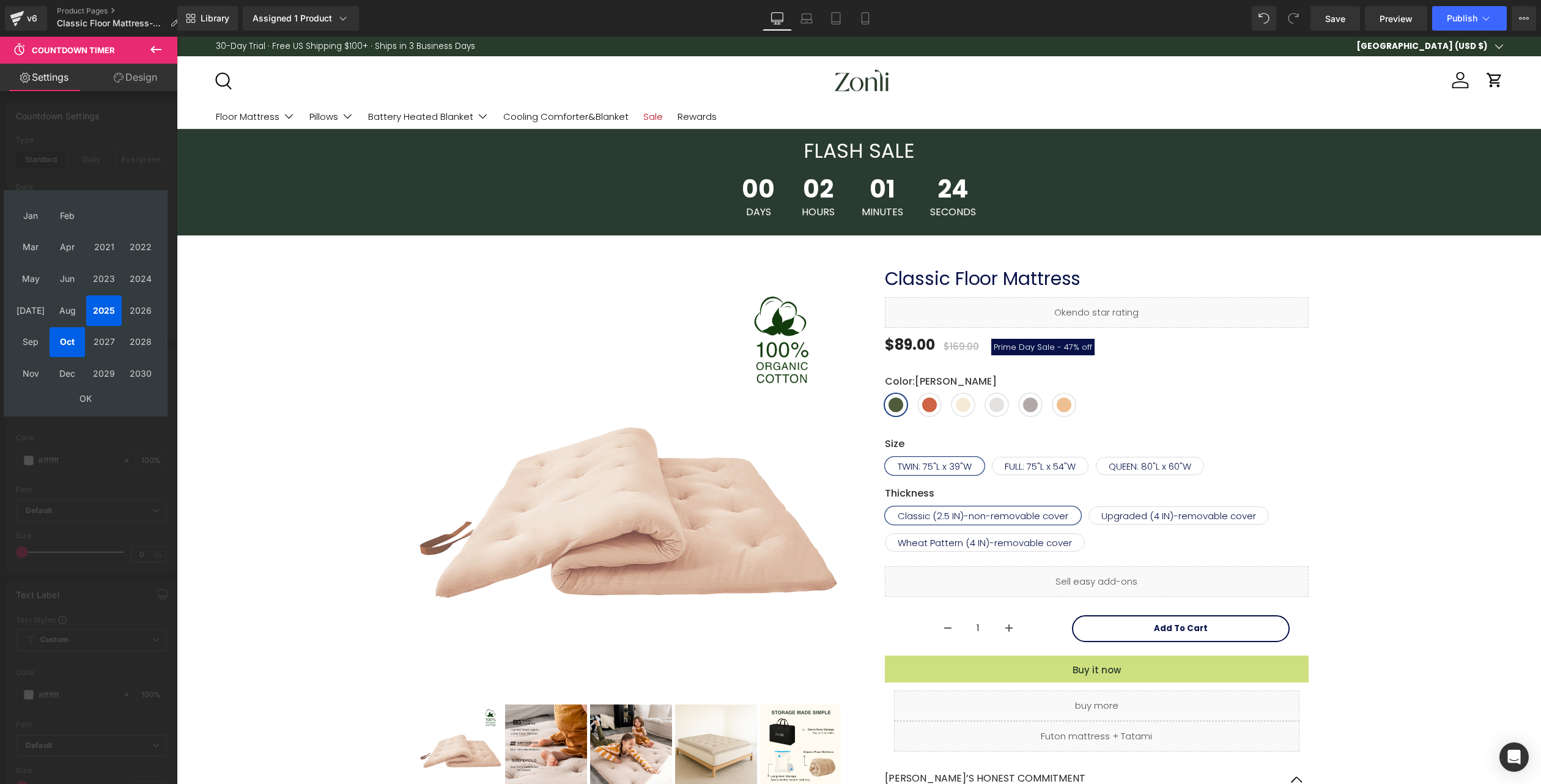
click at [86, 411] on div "Oct, 2025 Sun Mon Tue Wed Thu Fri Sat 28 29 30 1 2 3 4 5 6 7 8 9 10 11 12 13 14…" at bounding box center [85, 304] width 164 height 226
click at [90, 400] on td "OK" at bounding box center [85, 398] width 145 height 16
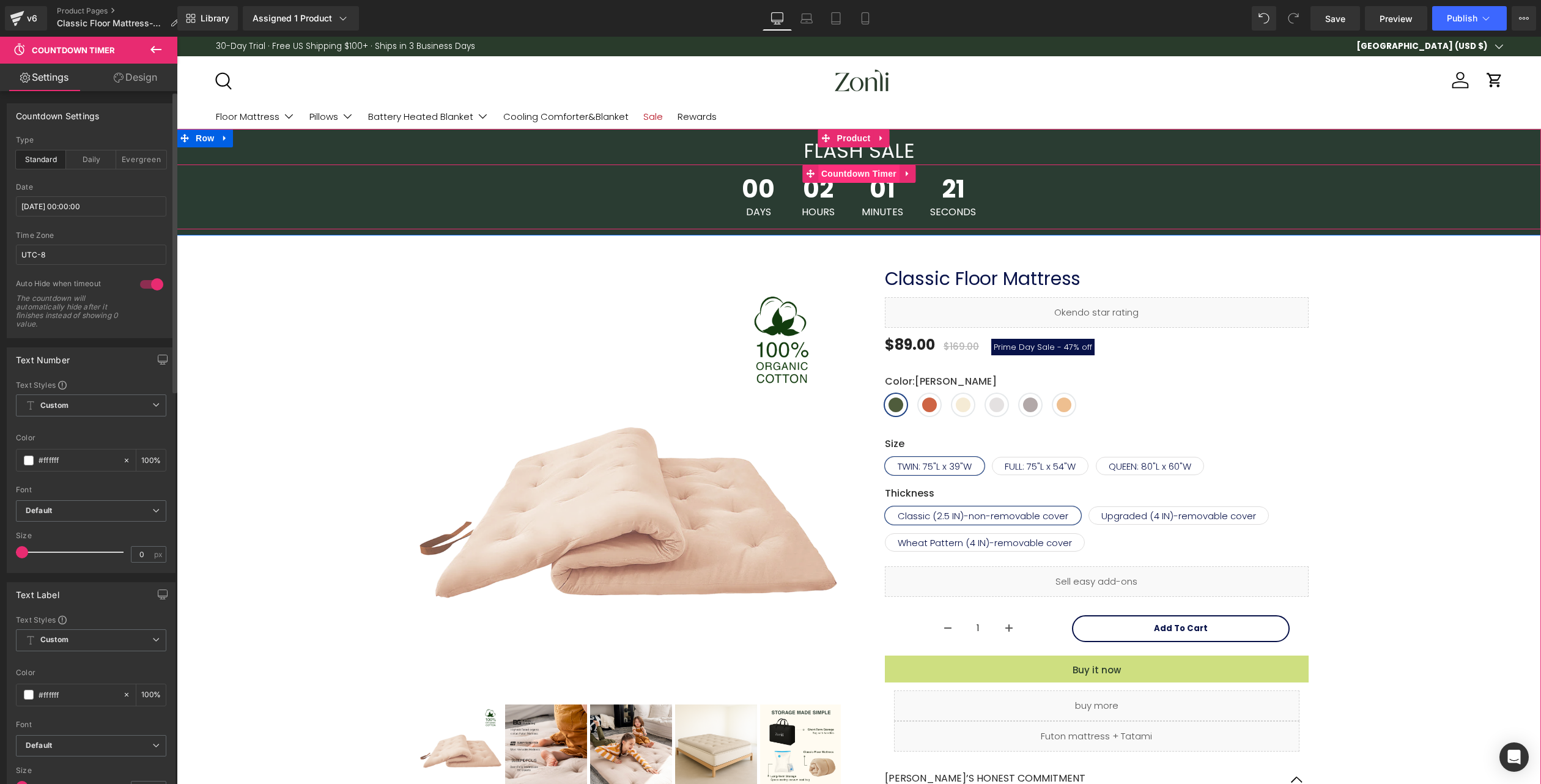
click at [866, 175] on span "Countdown Timer" at bounding box center [859, 174] width 82 height 19
click at [65, 203] on input "[DATE] 00:00:00" at bounding box center [91, 206] width 150 height 20
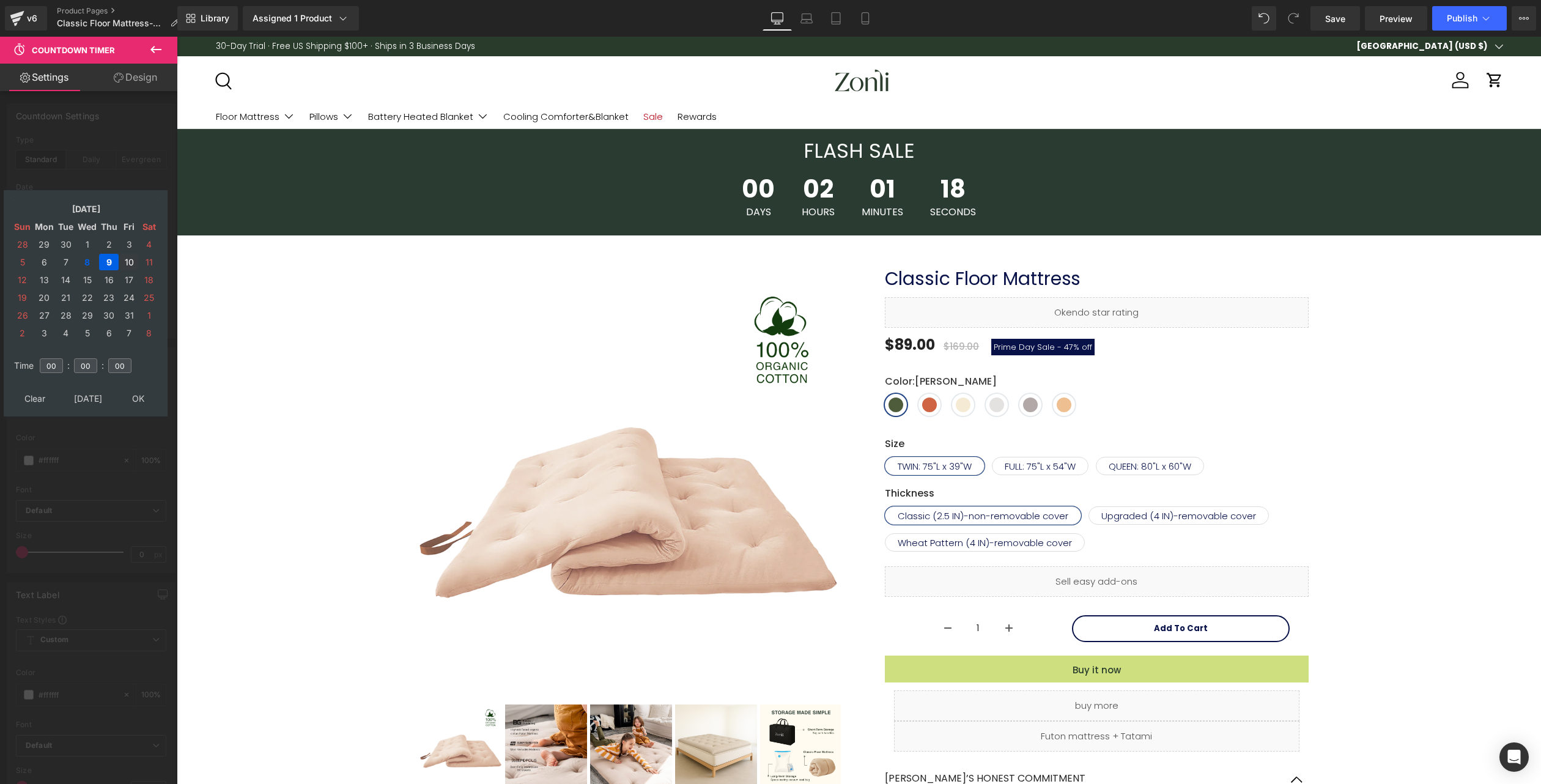
click at [128, 264] on td "10" at bounding box center [129, 261] width 19 height 16
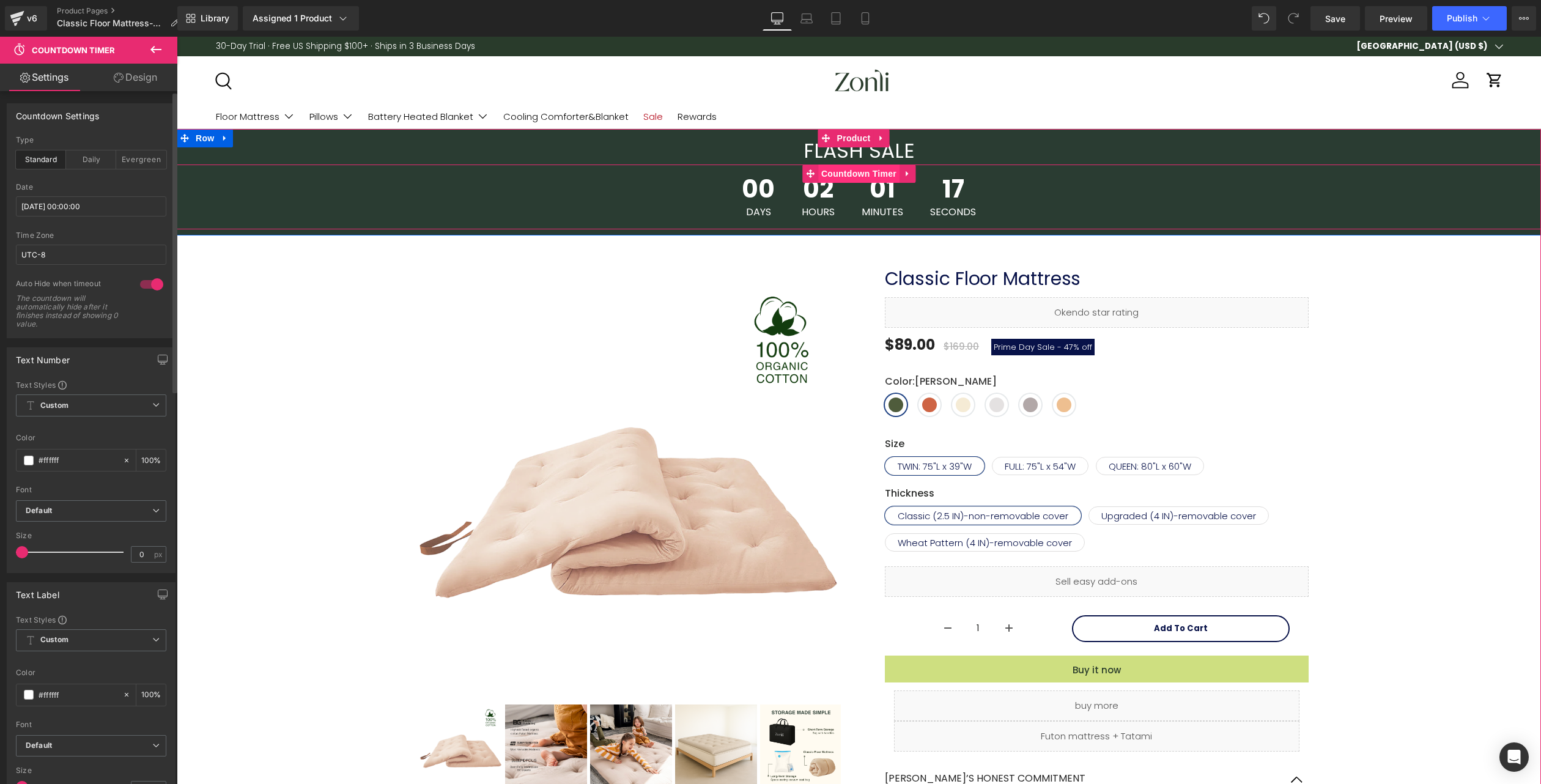
click at [864, 178] on span "Countdown Timer" at bounding box center [859, 174] width 82 height 19
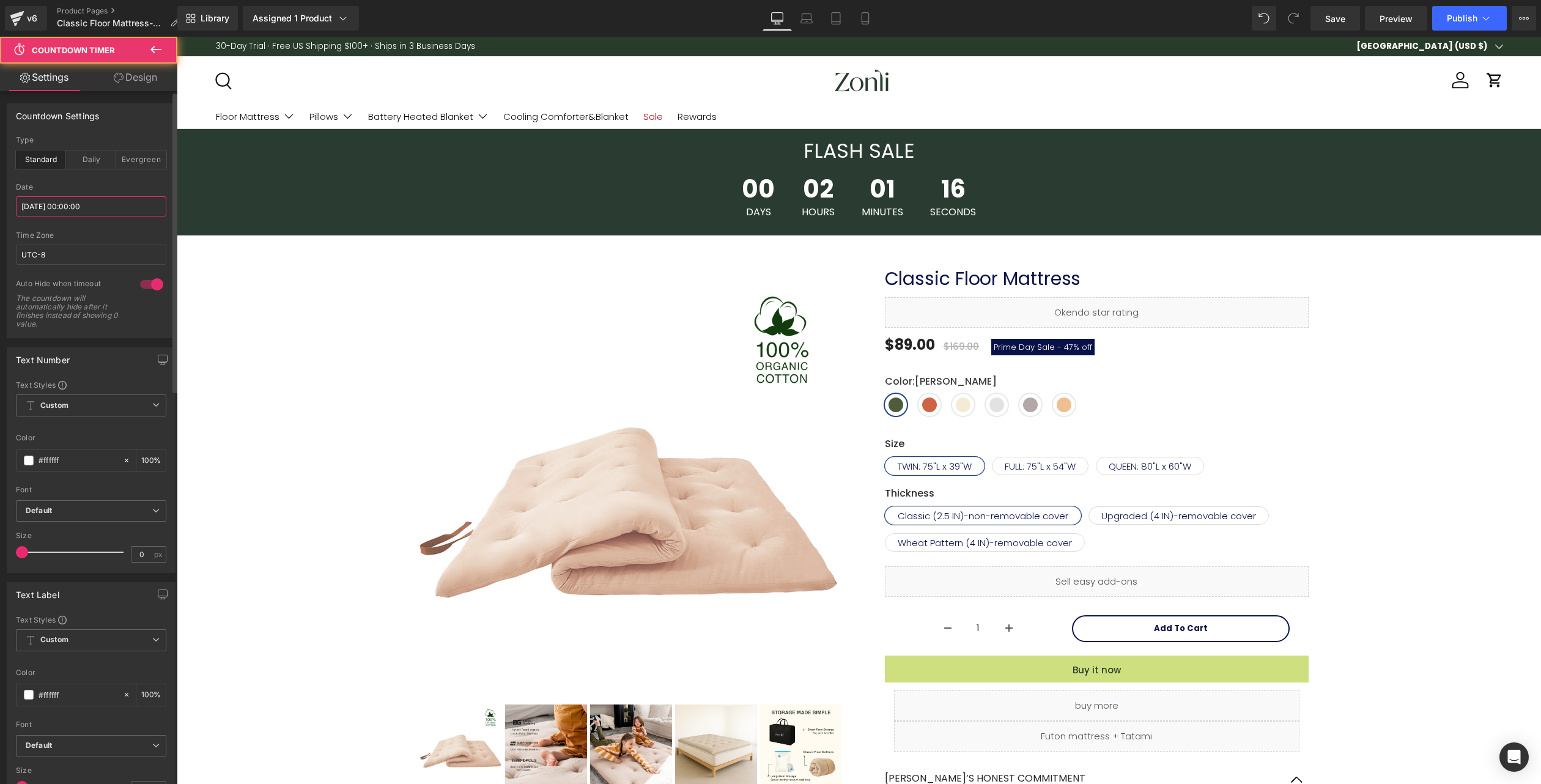
click at [102, 210] on input "[DATE] 00:00:00" at bounding box center [91, 206] width 150 height 20
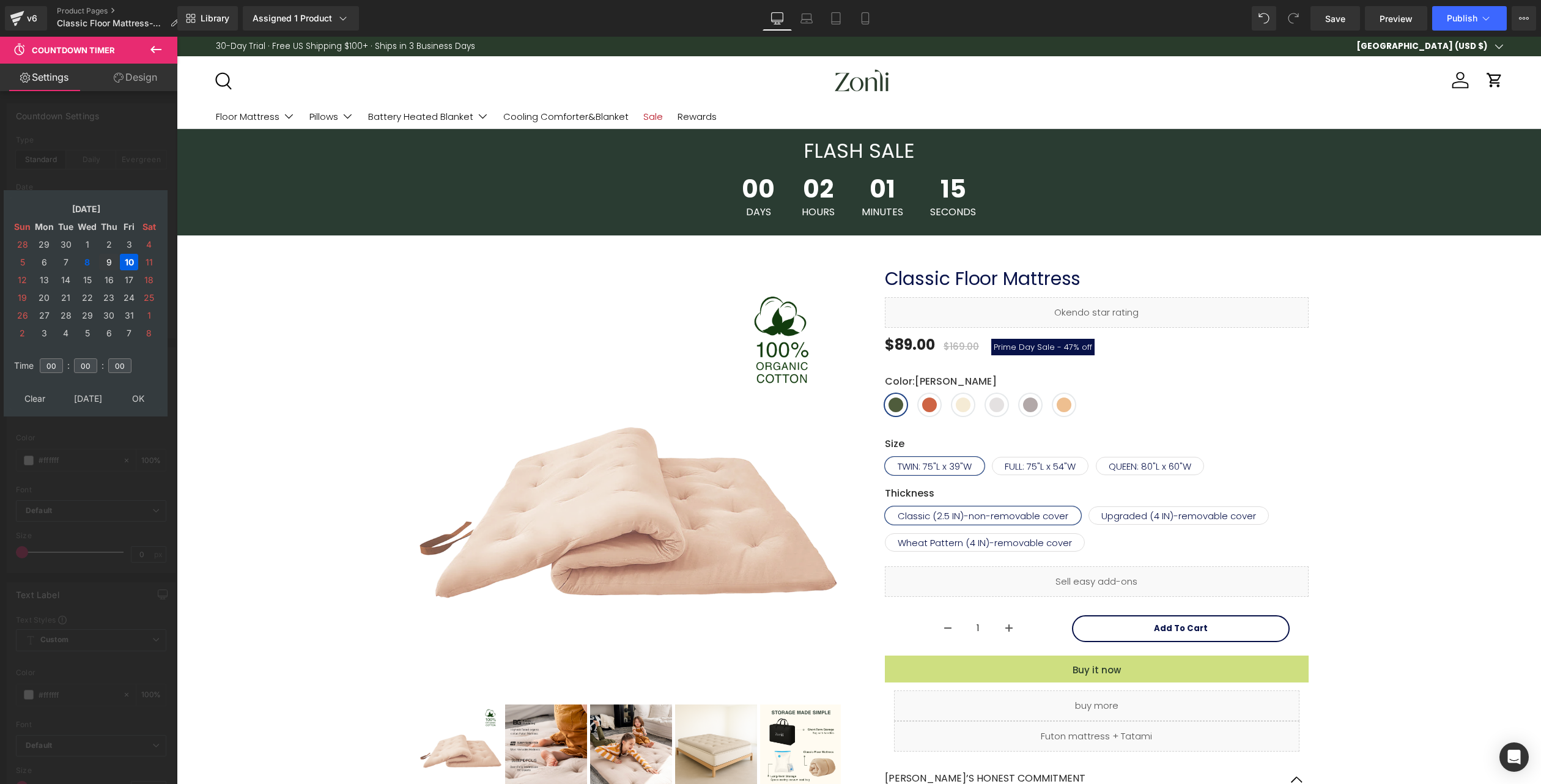
click at [111, 264] on td "9" at bounding box center [108, 261] width 19 height 16
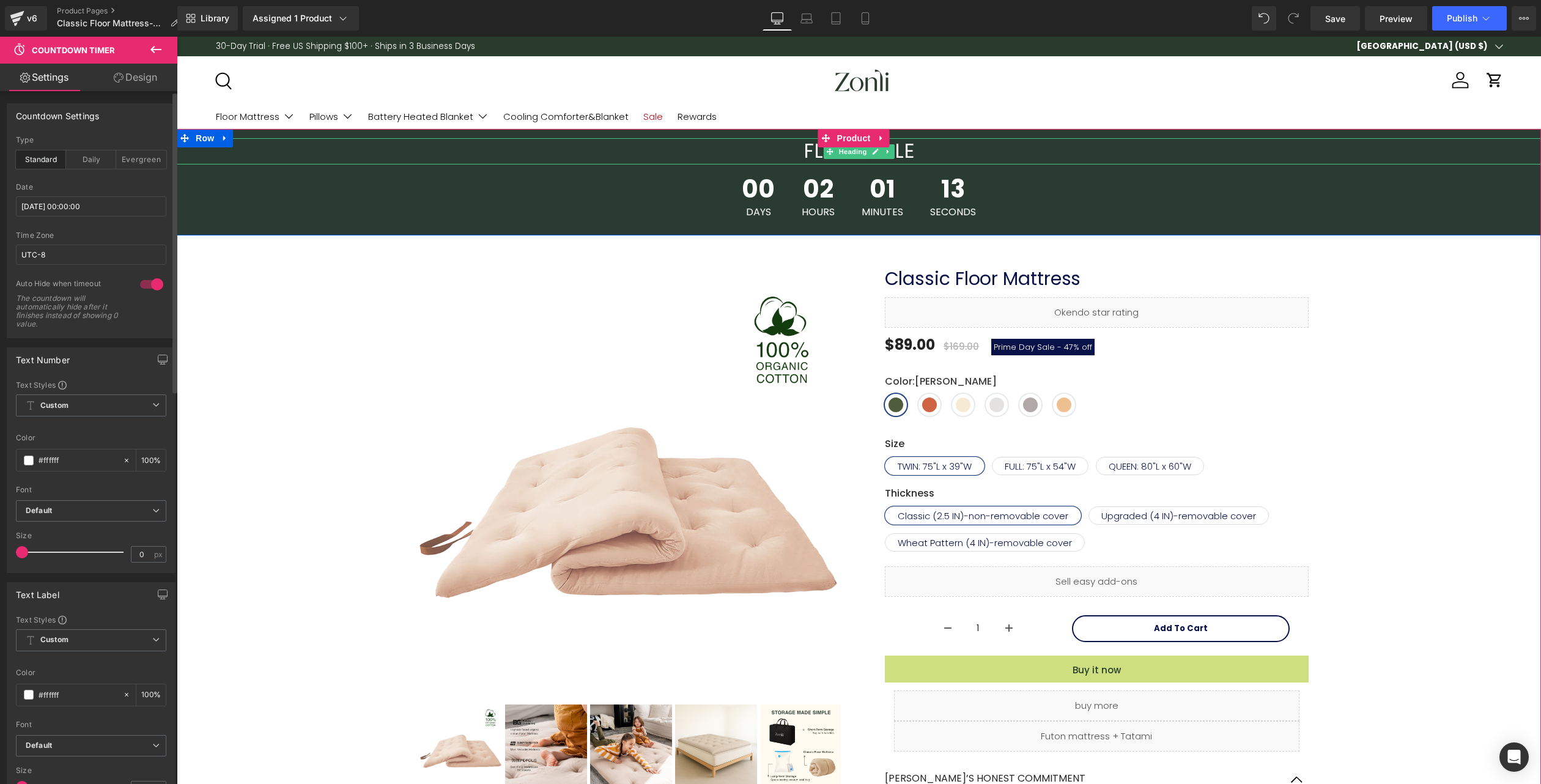
click at [851, 159] on h3 "FLASH SALE" at bounding box center [859, 151] width 1365 height 26
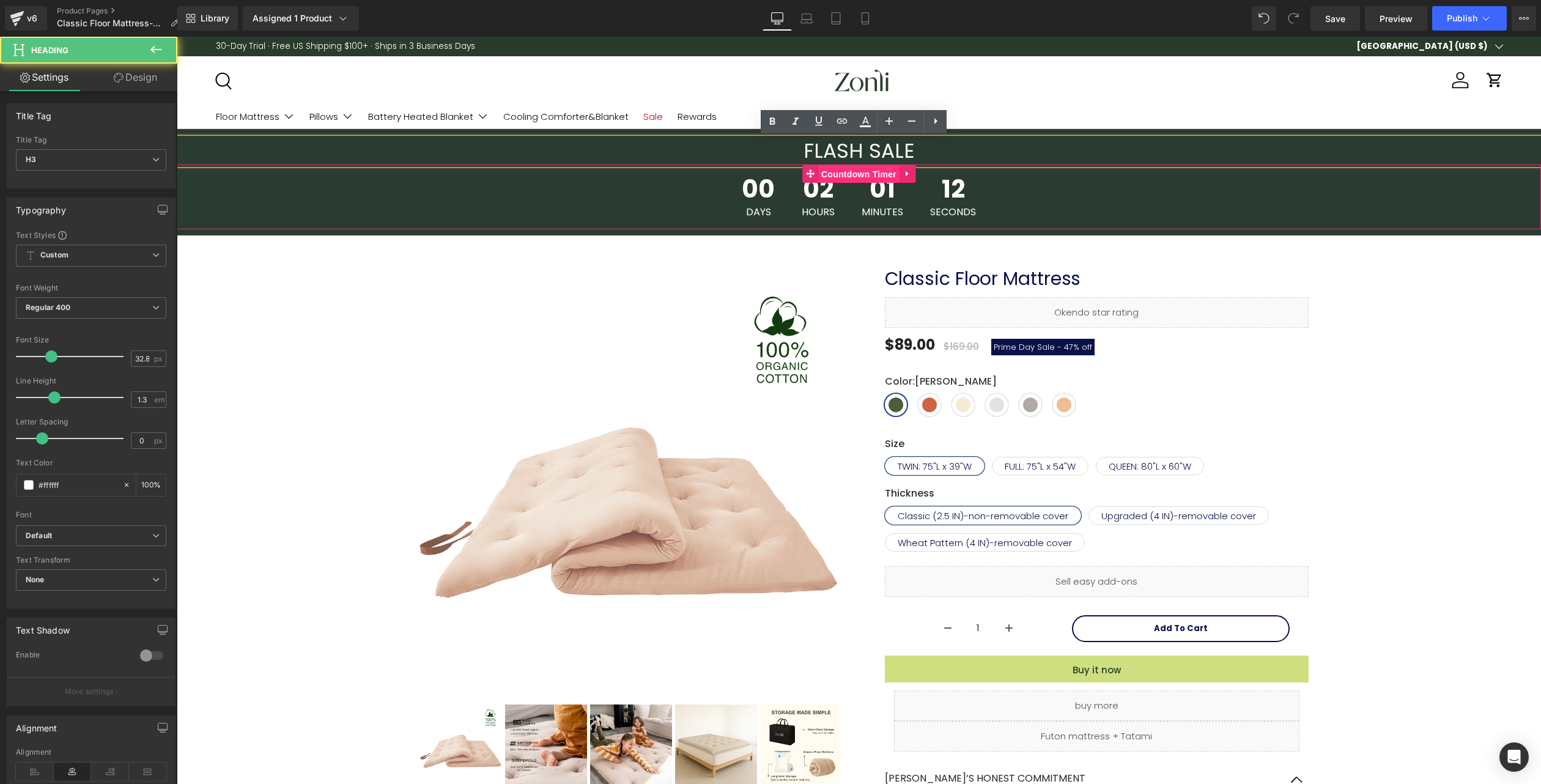
click at [850, 182] on span "Countdown Timer" at bounding box center [859, 175] width 82 height 19
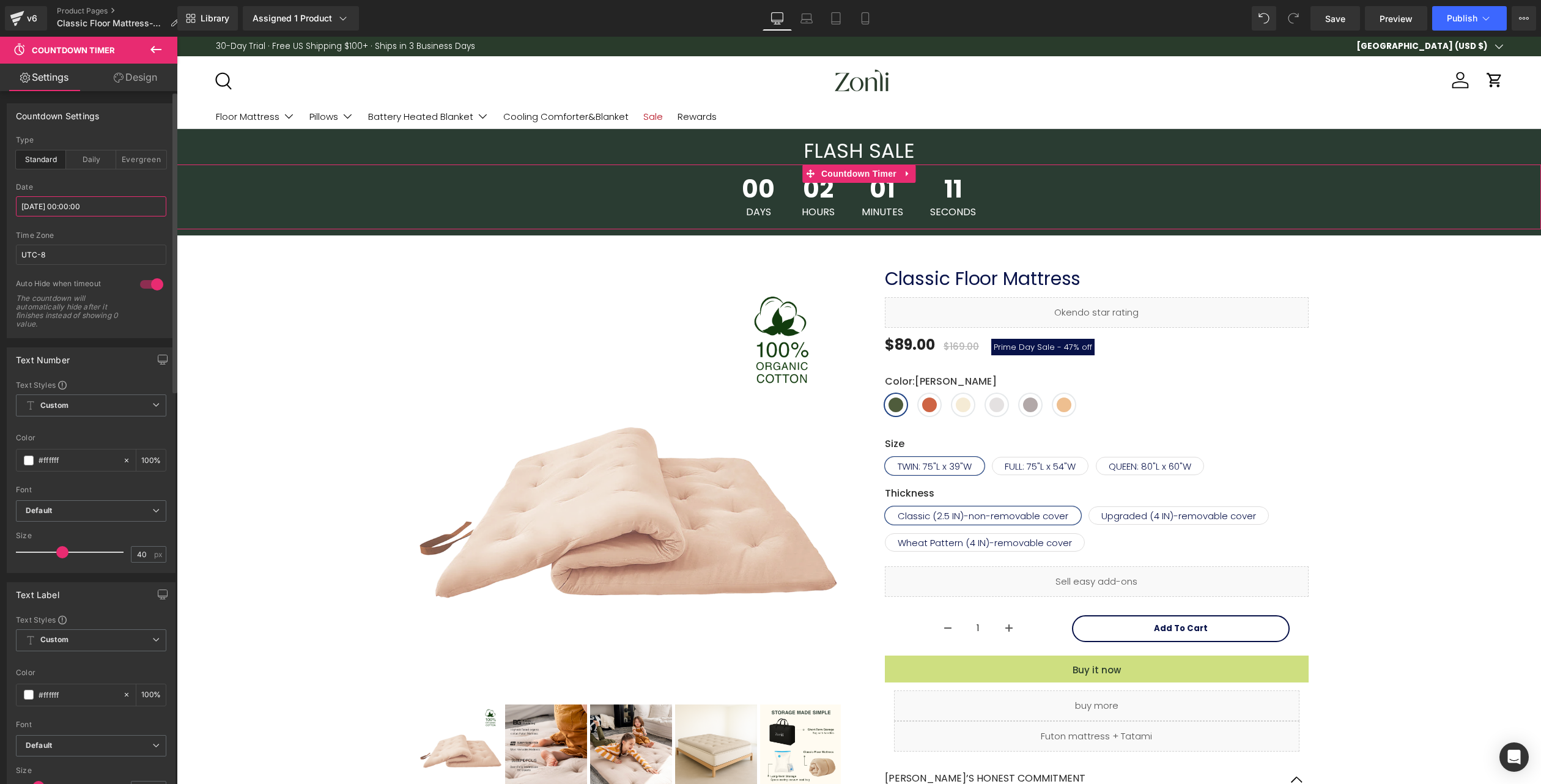
click at [114, 211] on input "[DATE] 00:00:00" at bounding box center [91, 206] width 150 height 20
click at [1455, 14] on span "Publish" at bounding box center [1462, 19] width 31 height 10
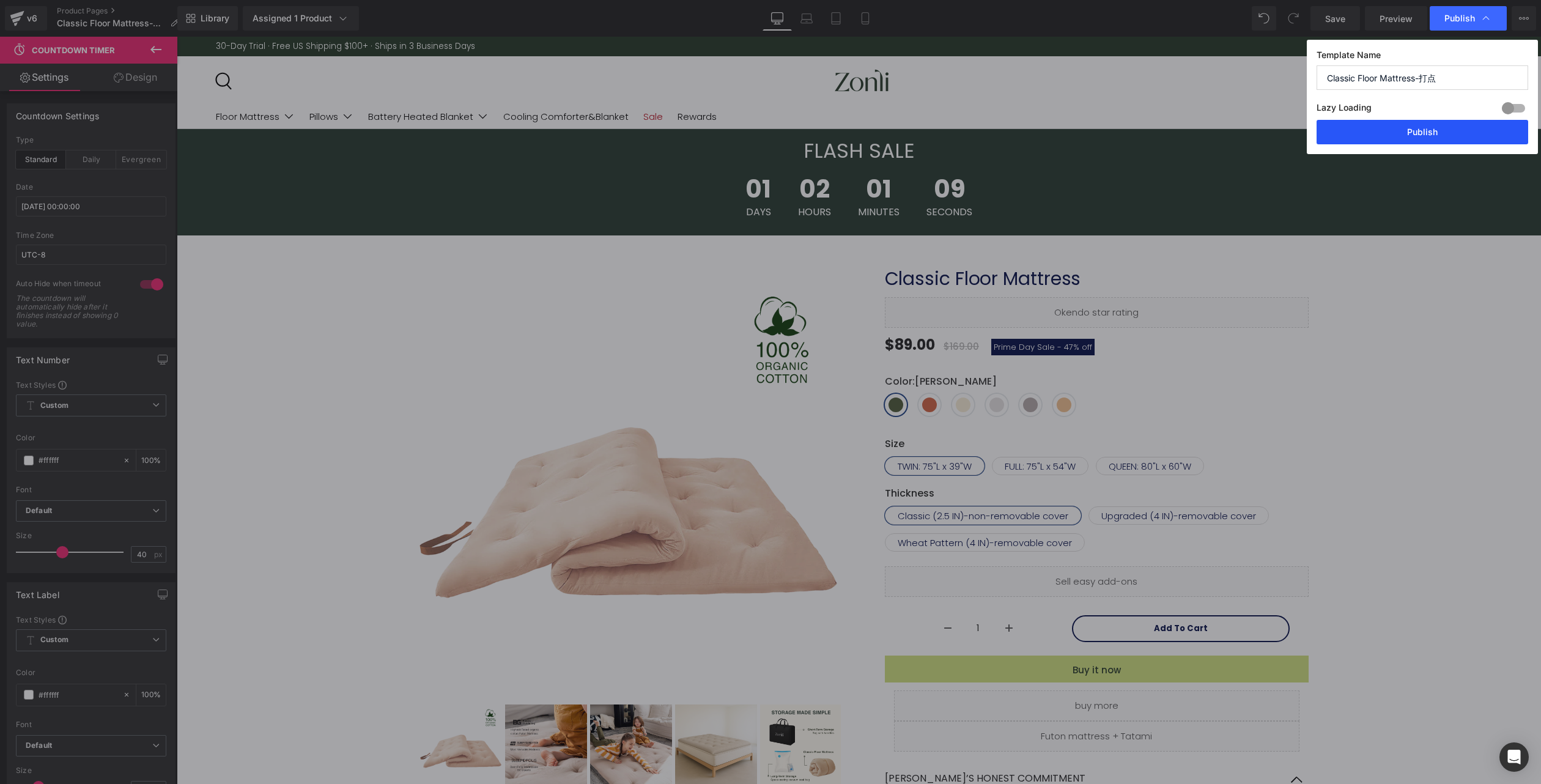
click at [1445, 135] on button "Publish" at bounding box center [1423, 132] width 212 height 24
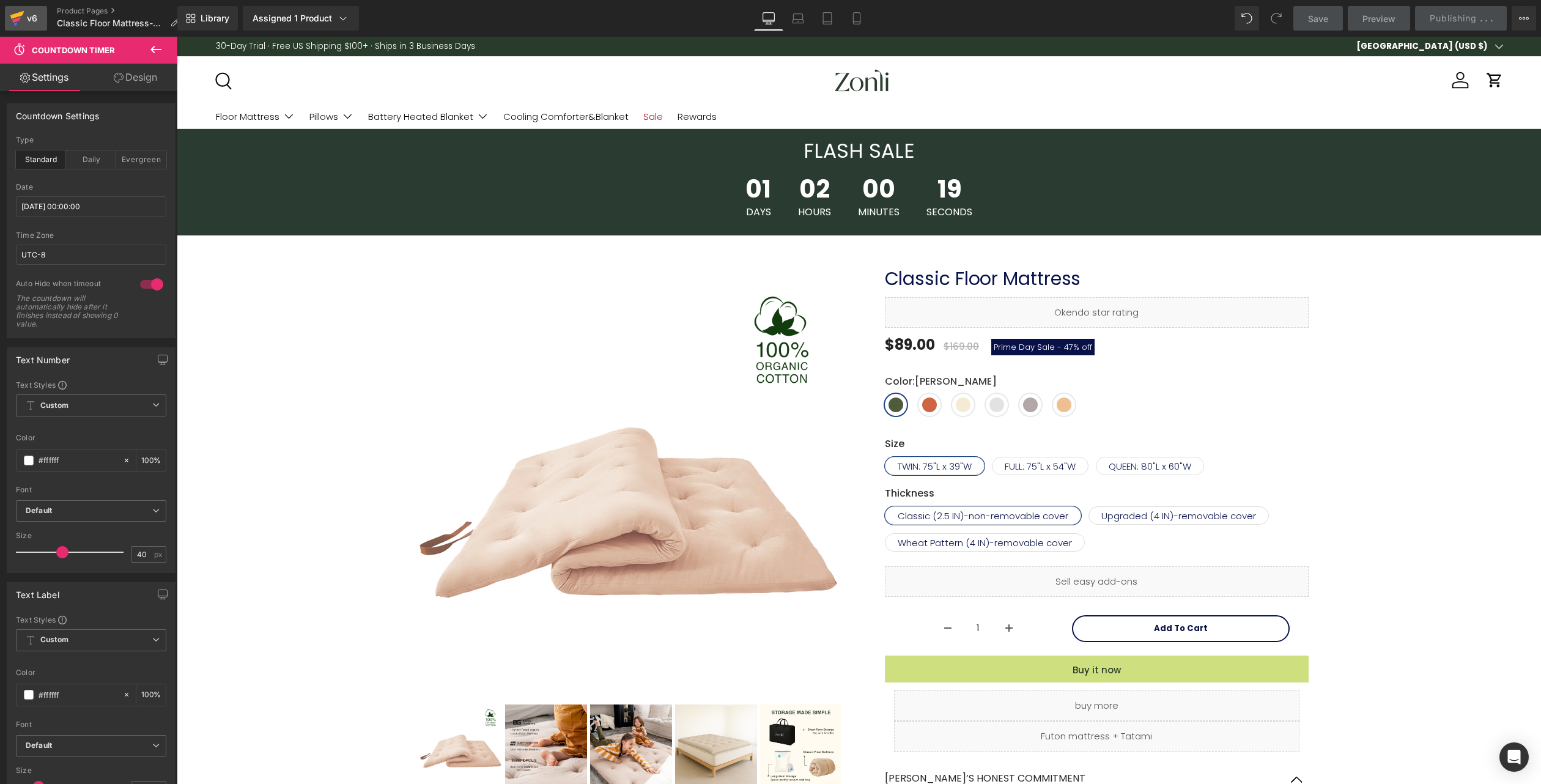
drag, startPoint x: 14, startPoint y: 19, endPoint x: 648, endPoint y: 13, distance: 634.0
click at [14, 19] on icon at bounding box center [16, 20] width 9 height 6
click at [824, 49] on div "30-Day Trial · Free US Shipping $100+ · Ships in 3 Business Days" at bounding box center [783, 46] width 1134 height 19
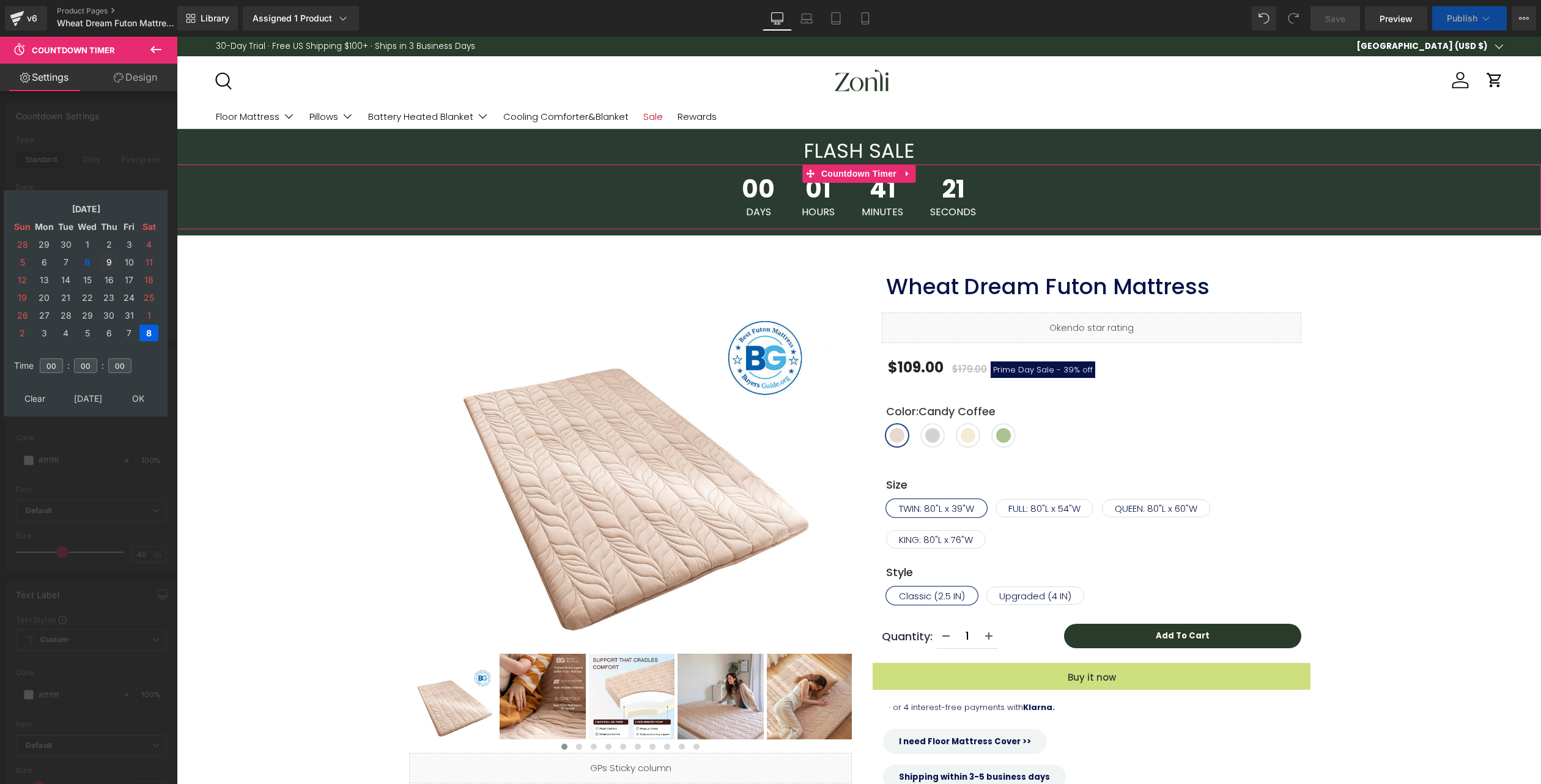
click at [110, 266] on td "9" at bounding box center [108, 261] width 19 height 16
click at [136, 395] on span "Custom Setup Global Style" at bounding box center [91, 405] width 150 height 22
type input "2025/10/09 00:00:00"
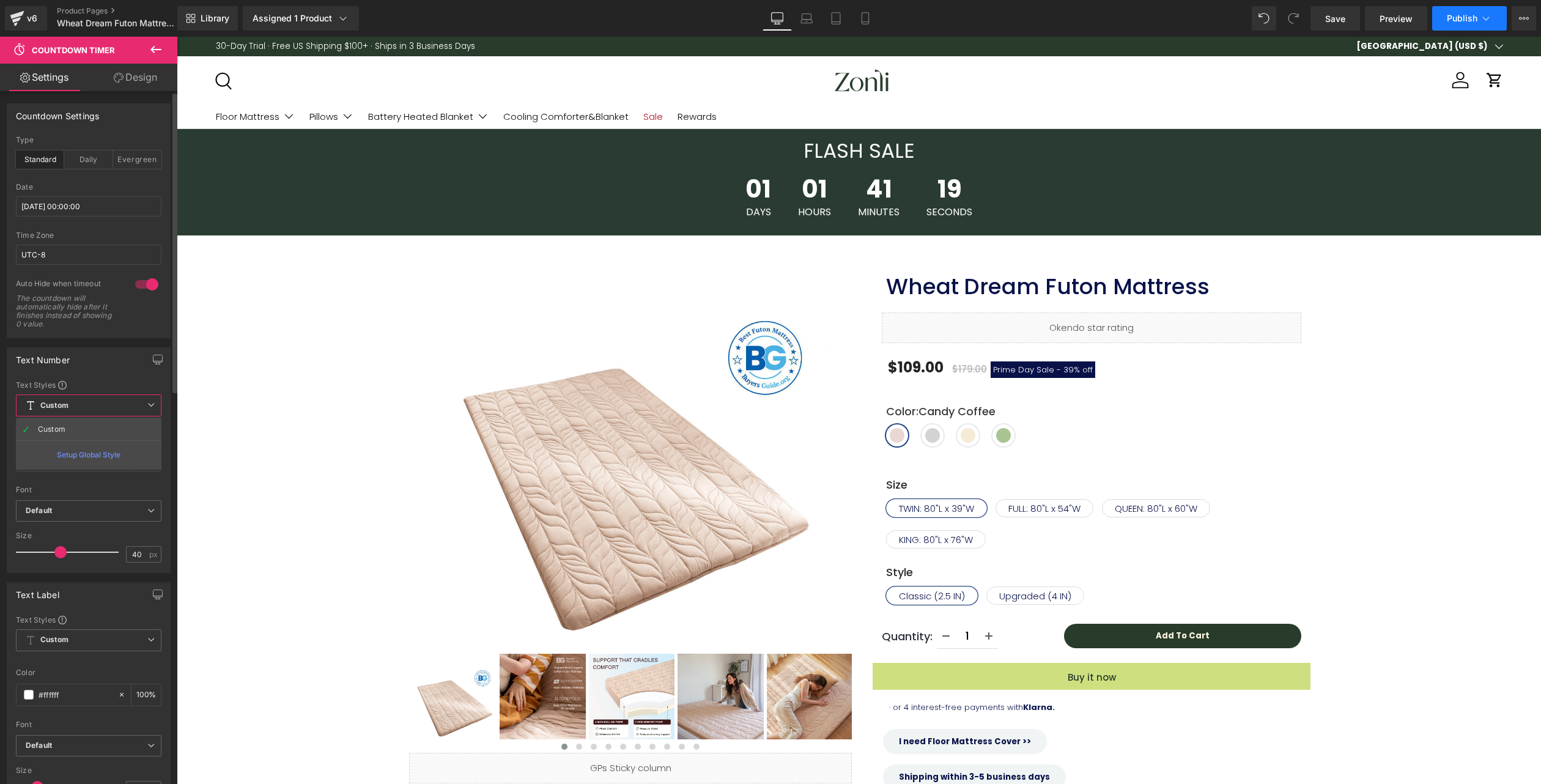
click at [1453, 22] on span "Publish" at bounding box center [1462, 19] width 31 height 10
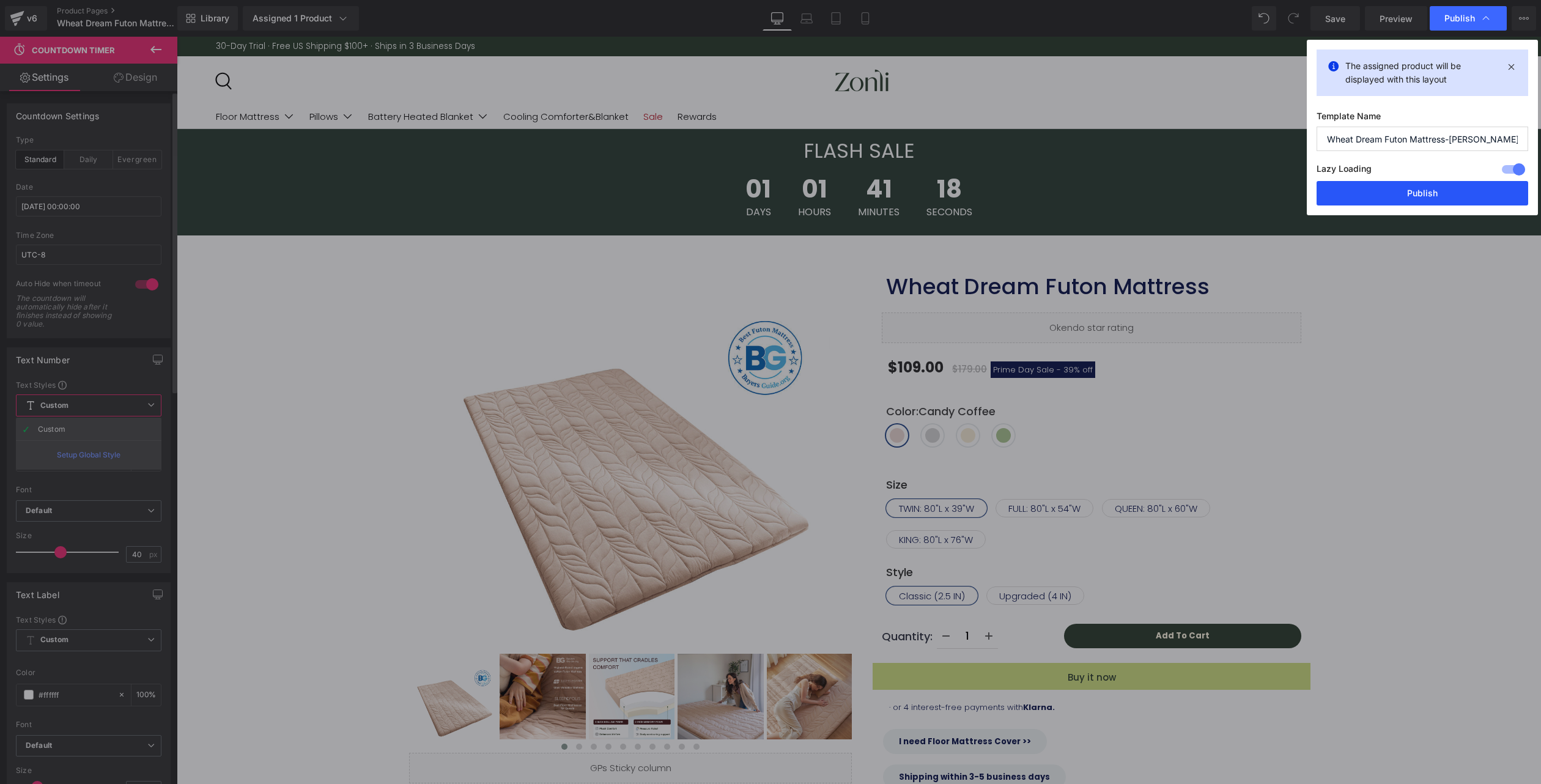
drag, startPoint x: 1419, startPoint y: 185, endPoint x: 1239, endPoint y: 145, distance: 184.4
click at [1419, 185] on button "Publish" at bounding box center [1423, 193] width 212 height 24
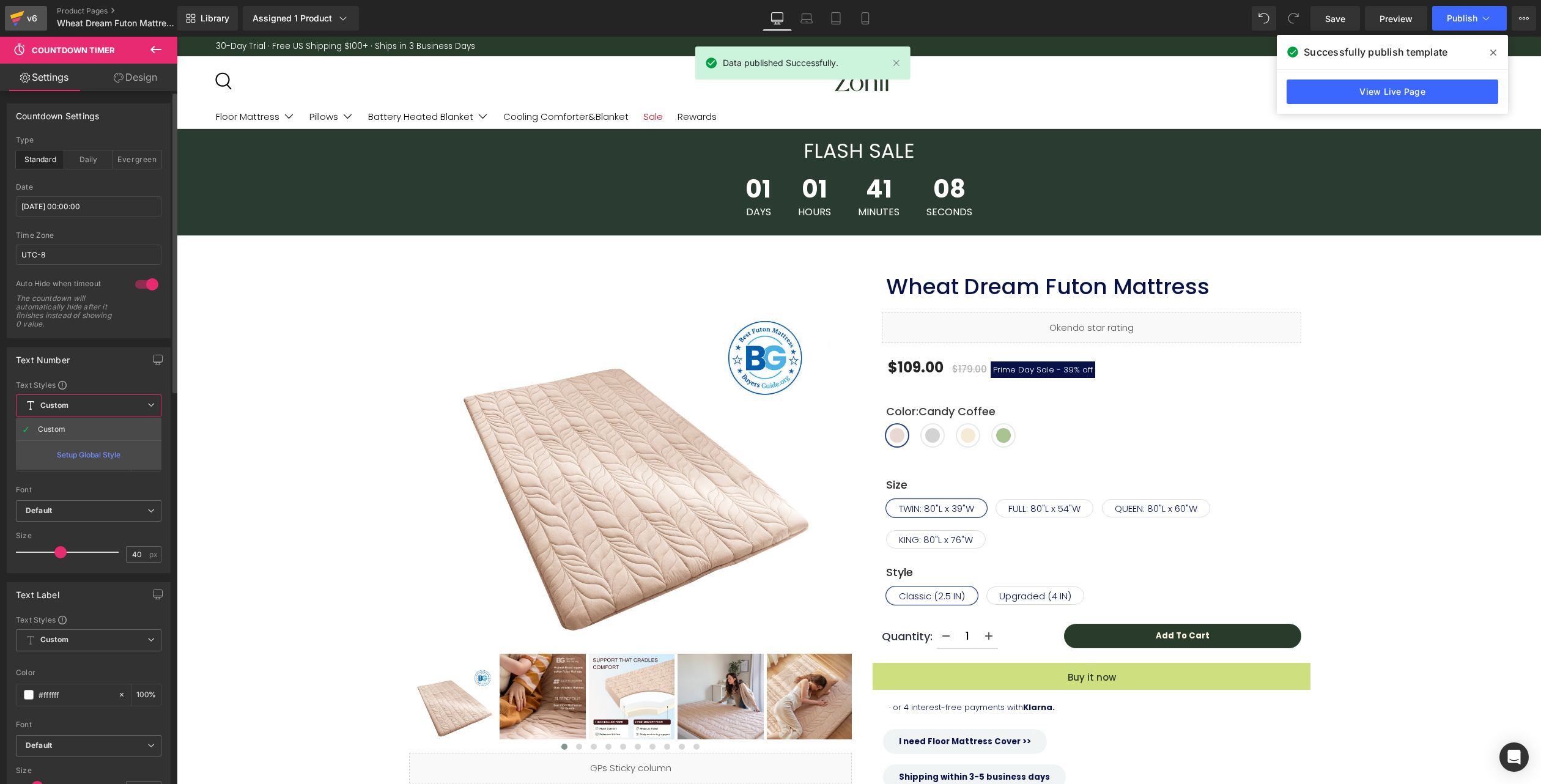
click at [27, 22] on div "v6" at bounding box center [32, 19] width 15 height 16
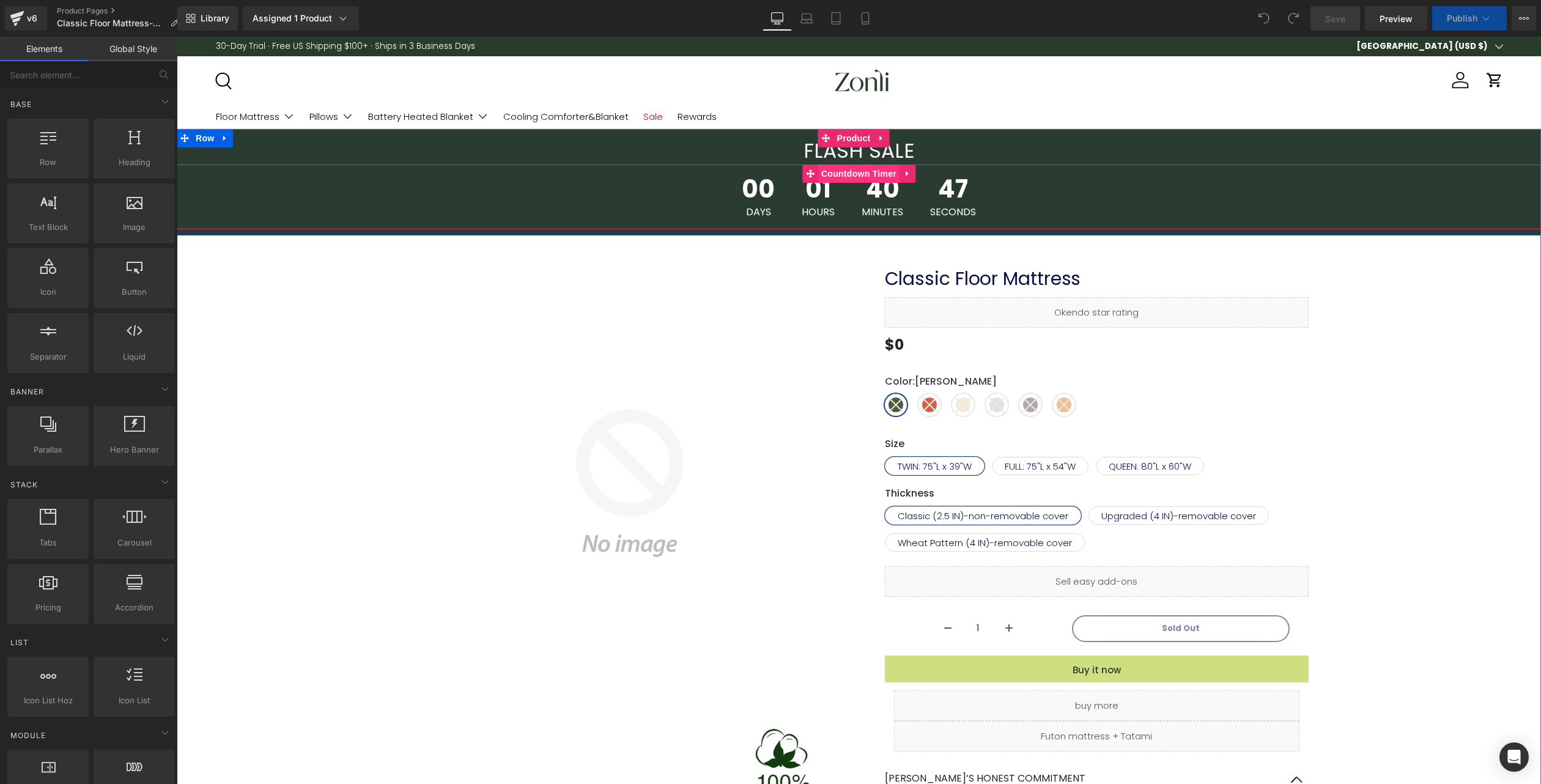
click at [856, 170] on span "Countdown Timer" at bounding box center [859, 174] width 82 height 19
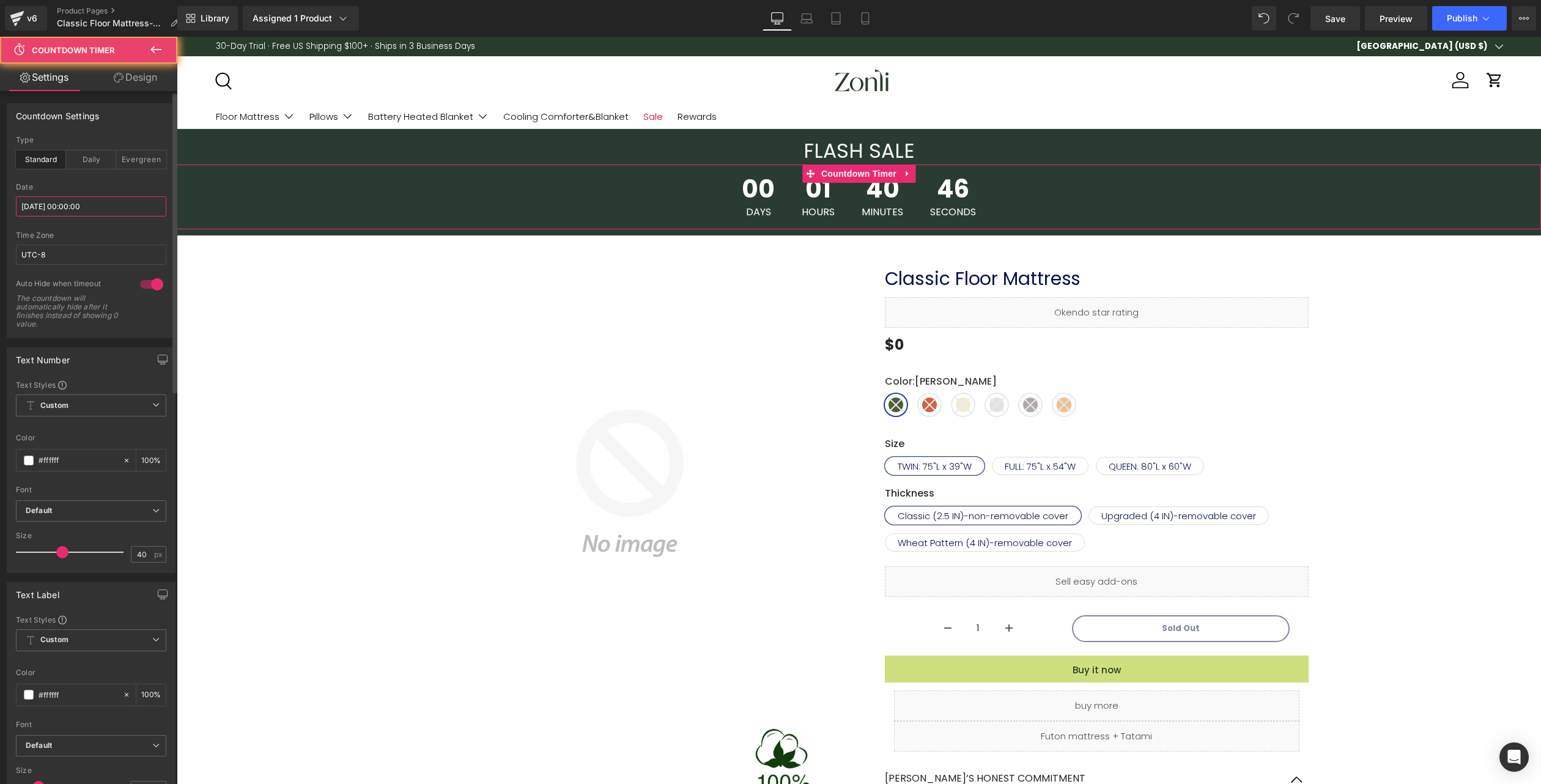
click at [77, 202] on input "[DATE] 00:00:00" at bounding box center [91, 206] width 150 height 20
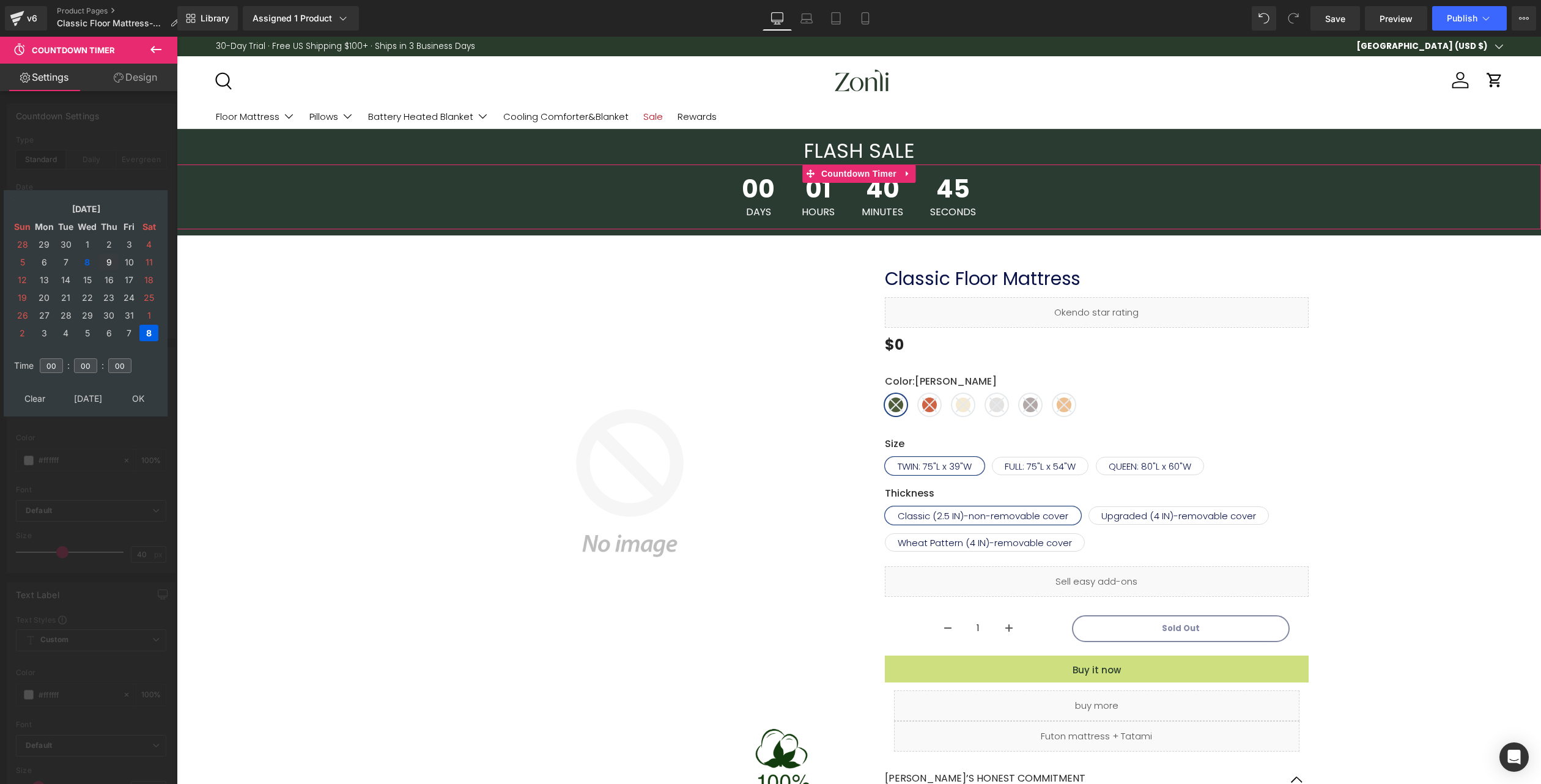
click at [107, 261] on td "9" at bounding box center [108, 261] width 19 height 16
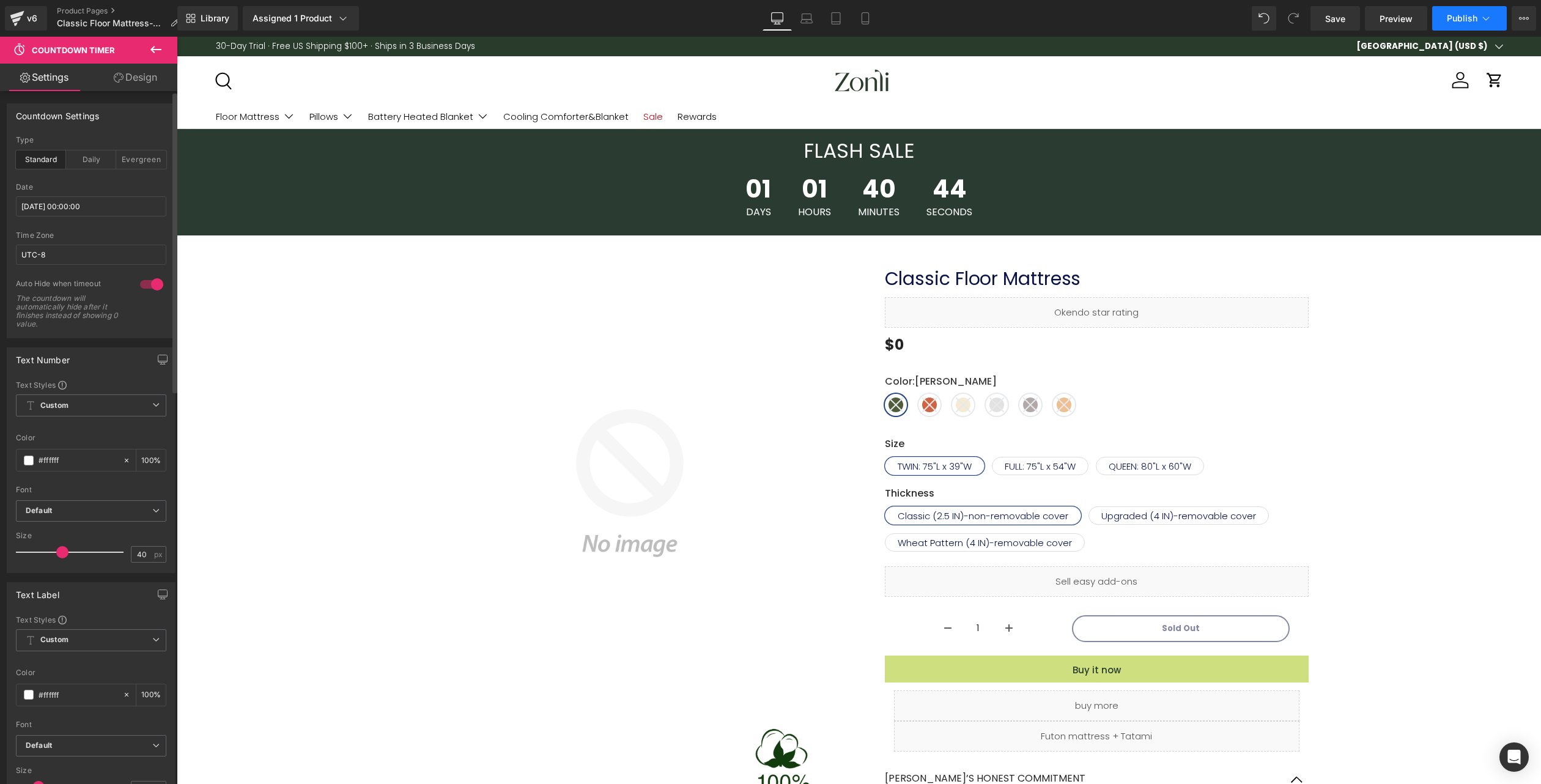
click at [1446, 14] on button "Publish" at bounding box center [1469, 19] width 74 height 24
click at [1463, 14] on span "Publish" at bounding box center [1462, 19] width 31 height 10
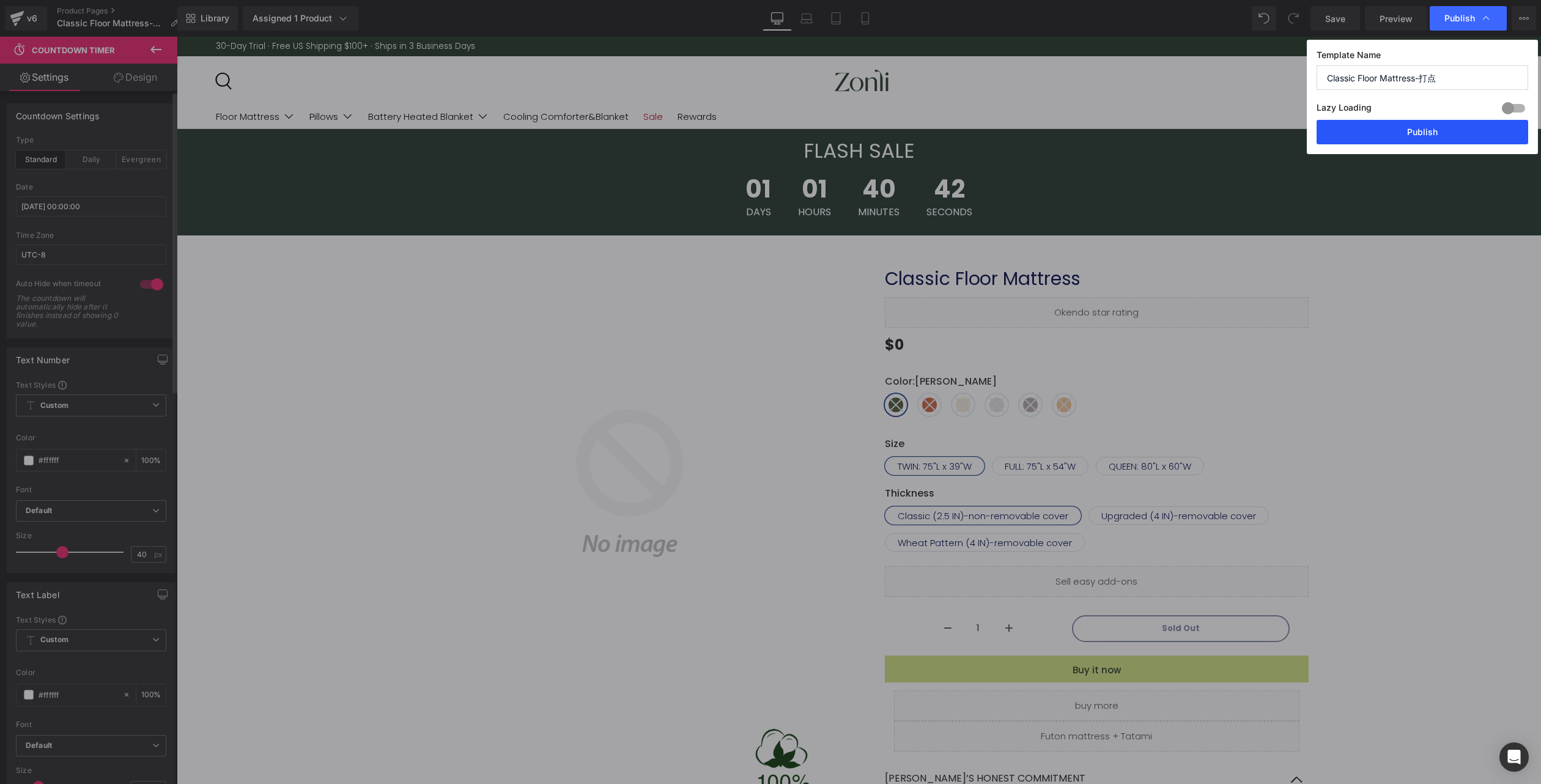
click at [1426, 142] on button "Publish" at bounding box center [1423, 132] width 212 height 24
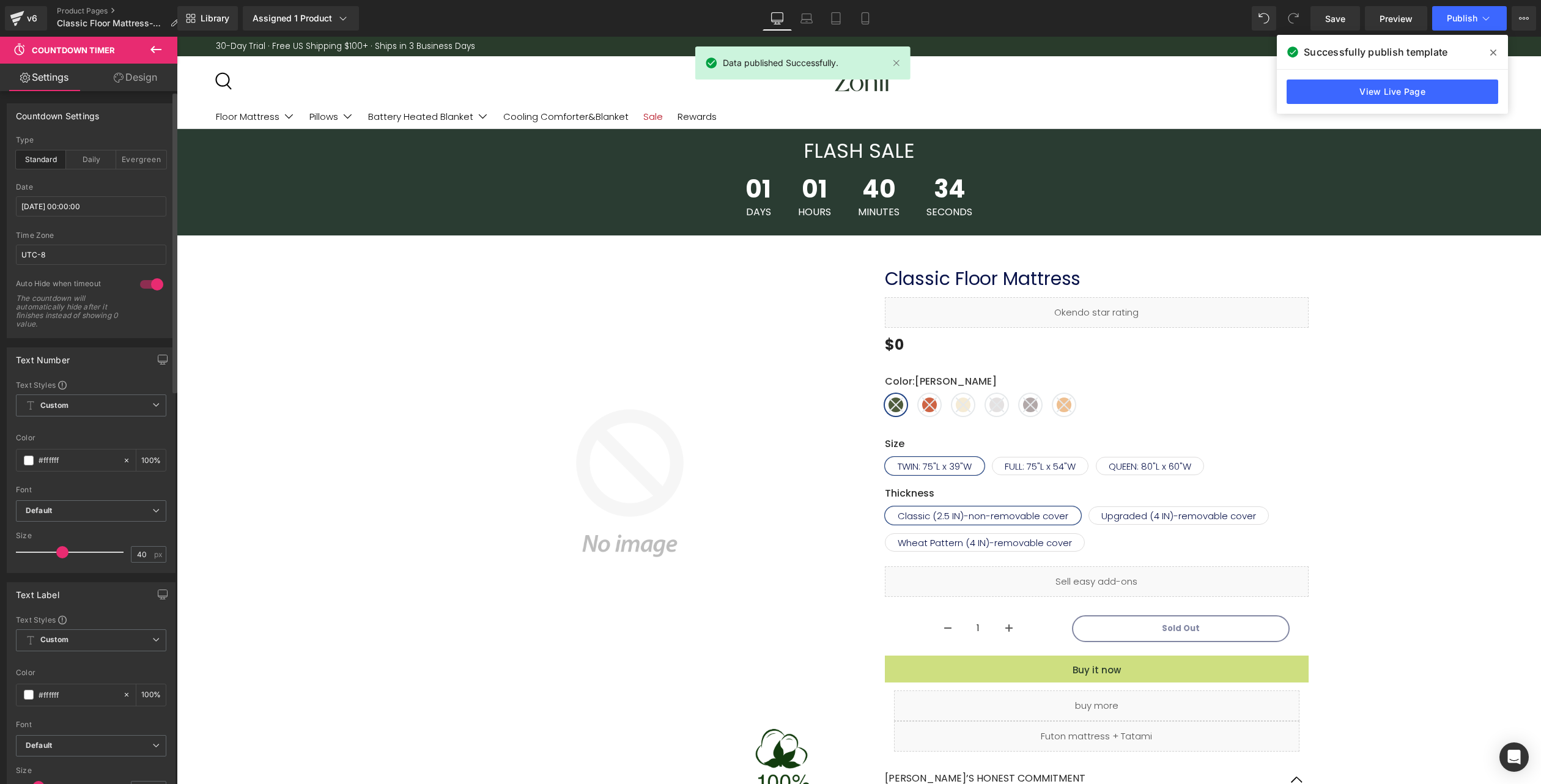
click at [1497, 54] on span at bounding box center [1493, 52] width 19 height 19
click at [1497, 54] on div "30-Day Trial · Free US Shipping $100+ · Ships in 3 Business Days Boundless Rest…" at bounding box center [859, 46] width 1365 height 19
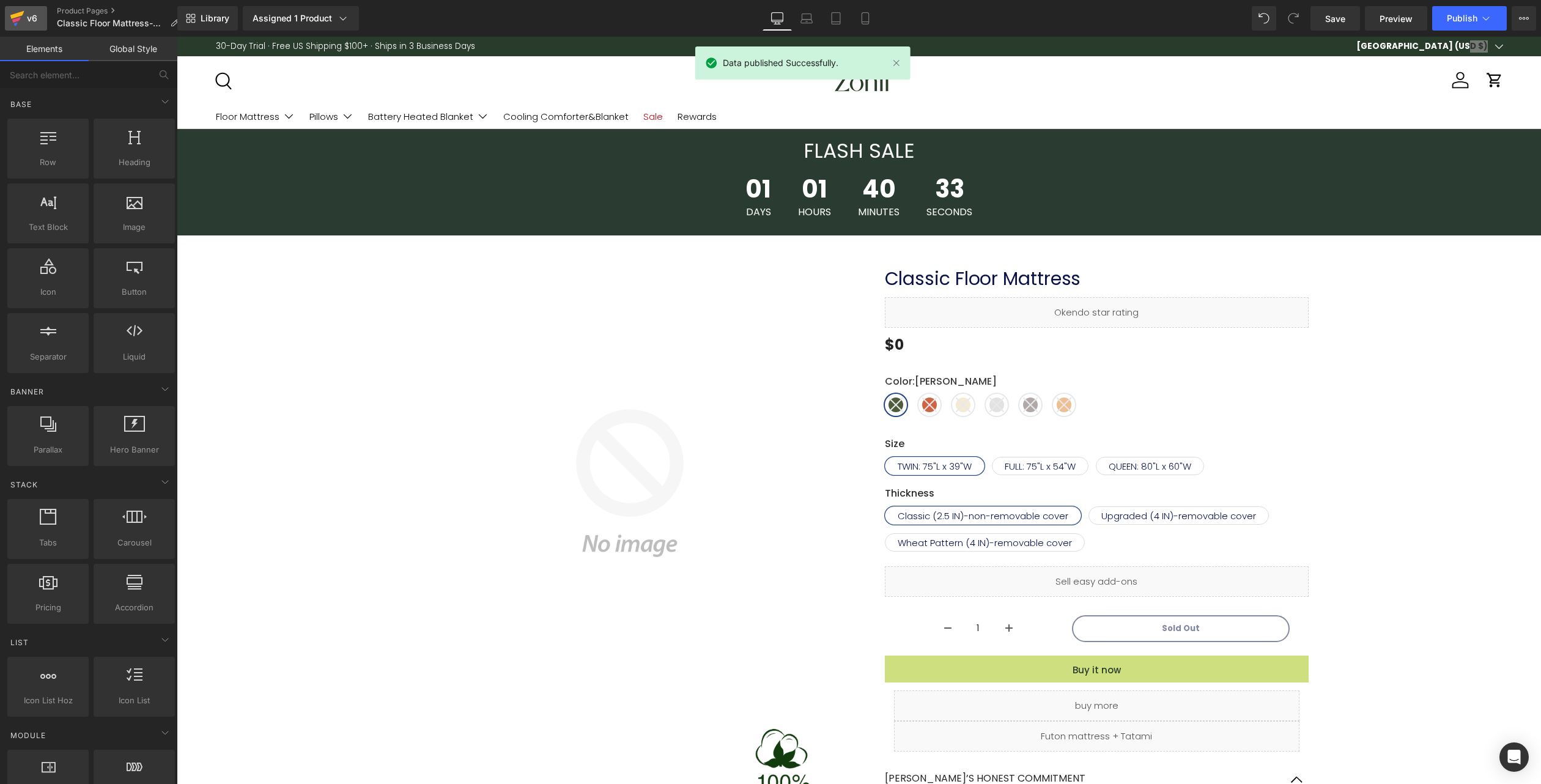
click at [14, 25] on icon at bounding box center [16, 24] width 4 height 4
